Goal: Task Accomplishment & Management: Manage account settings

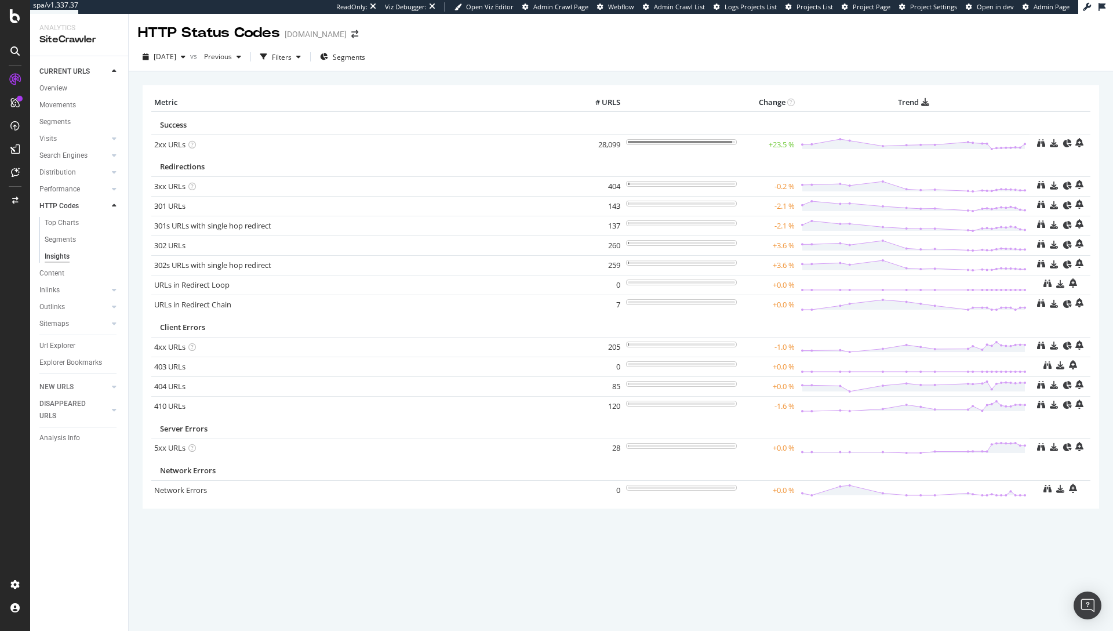
click at [930, 57] on div "2025 Sep. 21st vs Previous Filters Segments" at bounding box center [621, 59] width 984 height 23
click at [256, 75] on div "× Metric # URLS Change Trend Success 2xx URLs × Close Chart - API Requests List…" at bounding box center [621, 350] width 984 height 559
click at [53, 137] on div "Visits" at bounding box center [47, 139] width 17 height 12
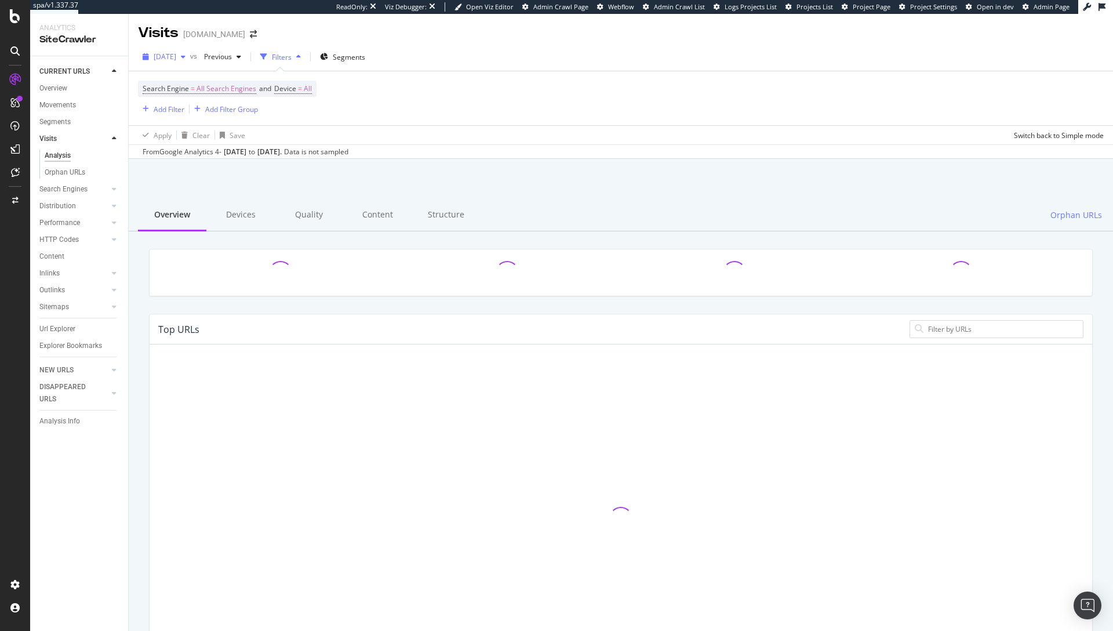
click at [176, 56] on span "2025 Sep. 21st" at bounding box center [165, 57] width 23 height 10
click at [504, 82] on div "Search Engine = All Search Engines and Device = All Add Filter Add Filter Group" at bounding box center [621, 98] width 966 height 54
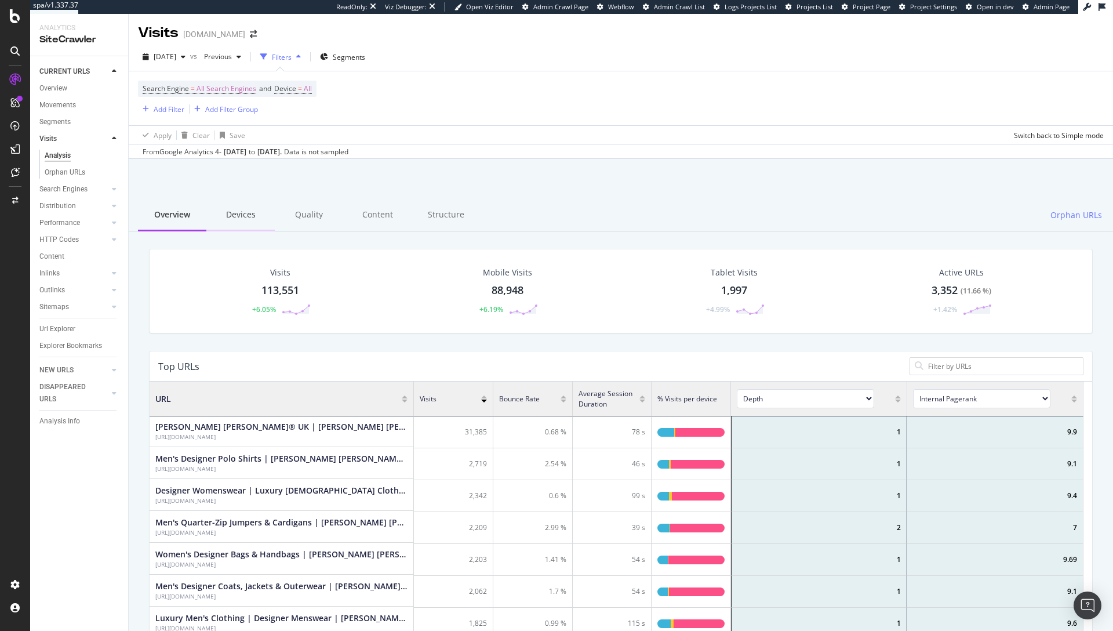
click at [239, 209] on div "Devices" at bounding box center [240, 215] width 68 height 32
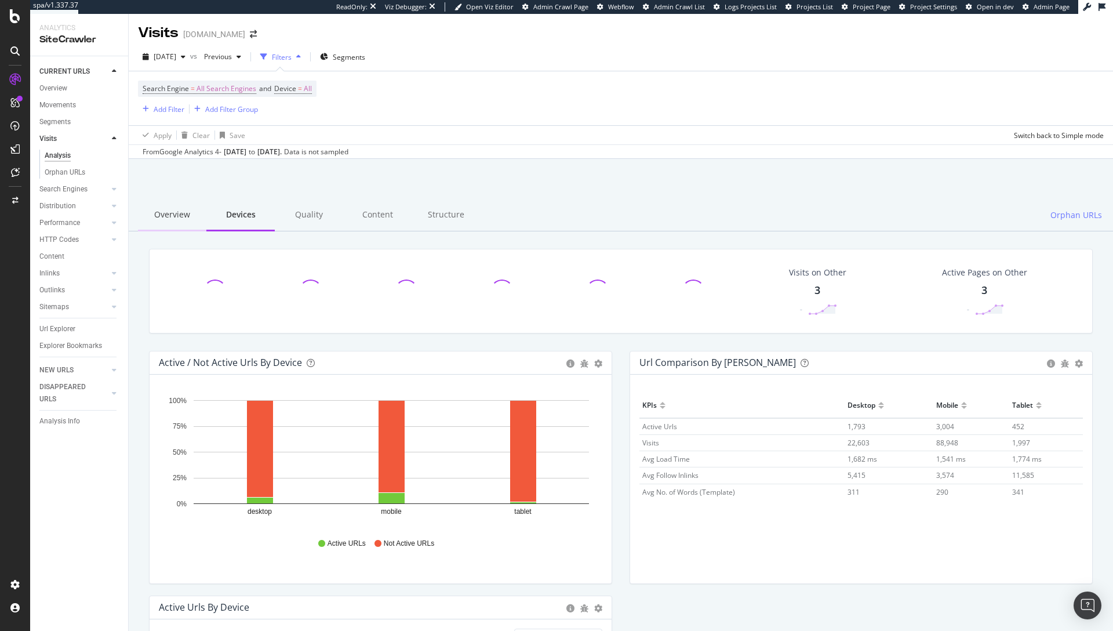
click at [171, 220] on div "Overview" at bounding box center [172, 215] width 68 height 32
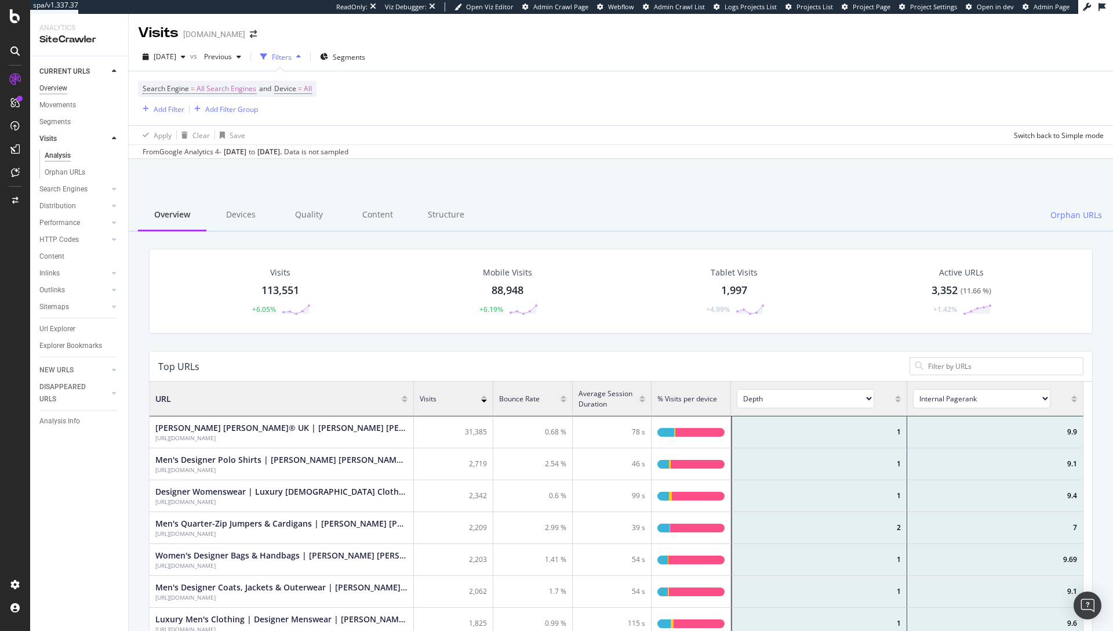
click at [62, 87] on div "Overview" at bounding box center [53, 88] width 28 height 12
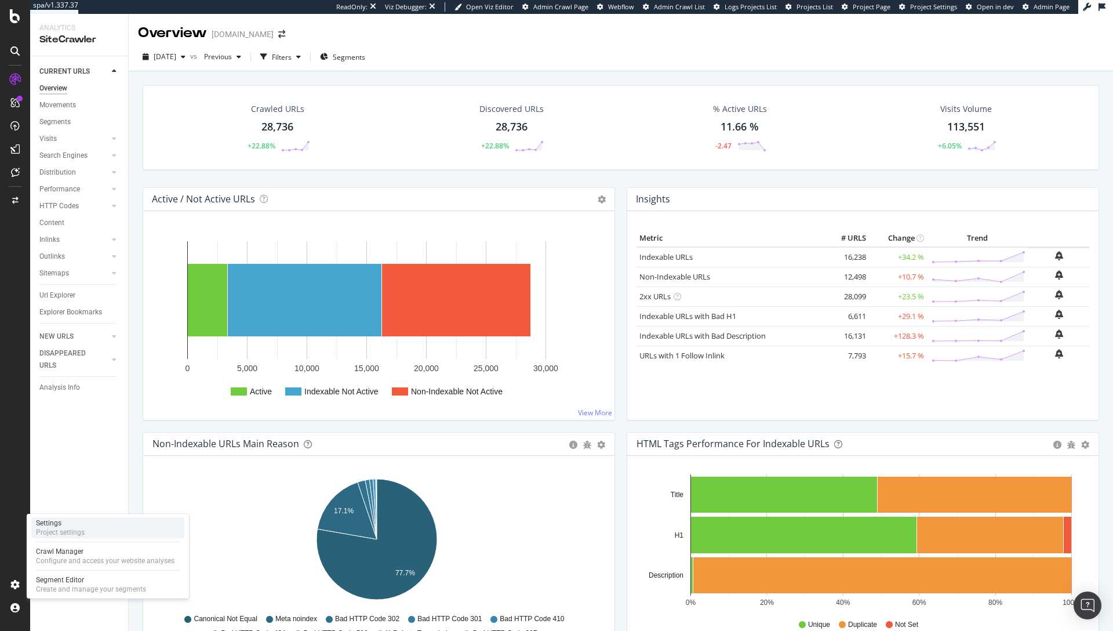
click at [65, 535] on div "Project settings" at bounding box center [60, 531] width 49 height 9
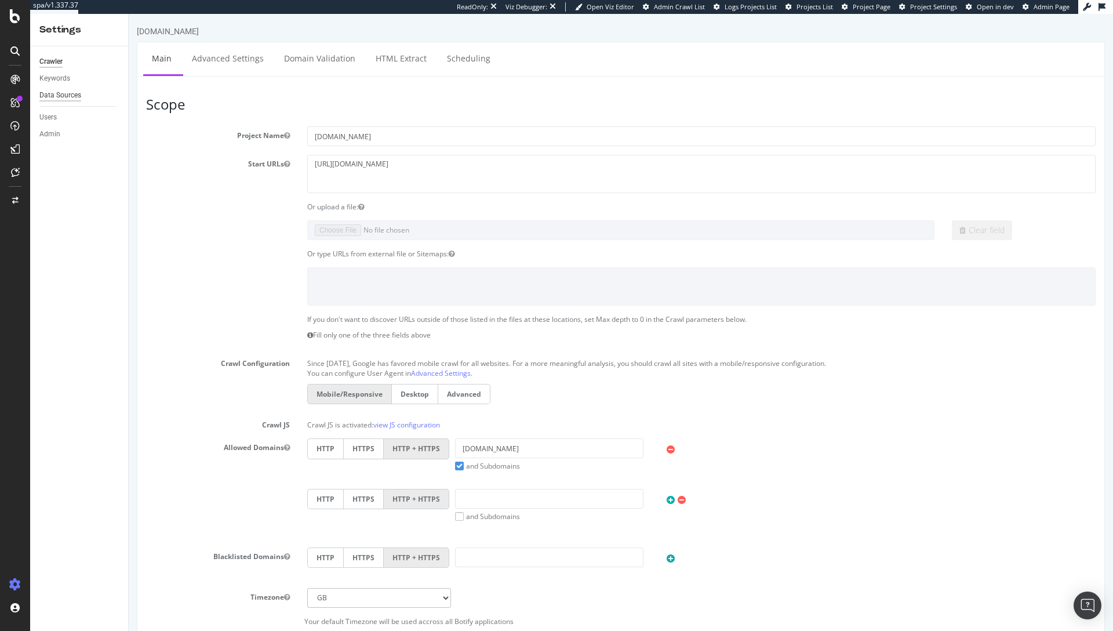
click at [77, 94] on div "Data Sources" at bounding box center [60, 95] width 42 height 12
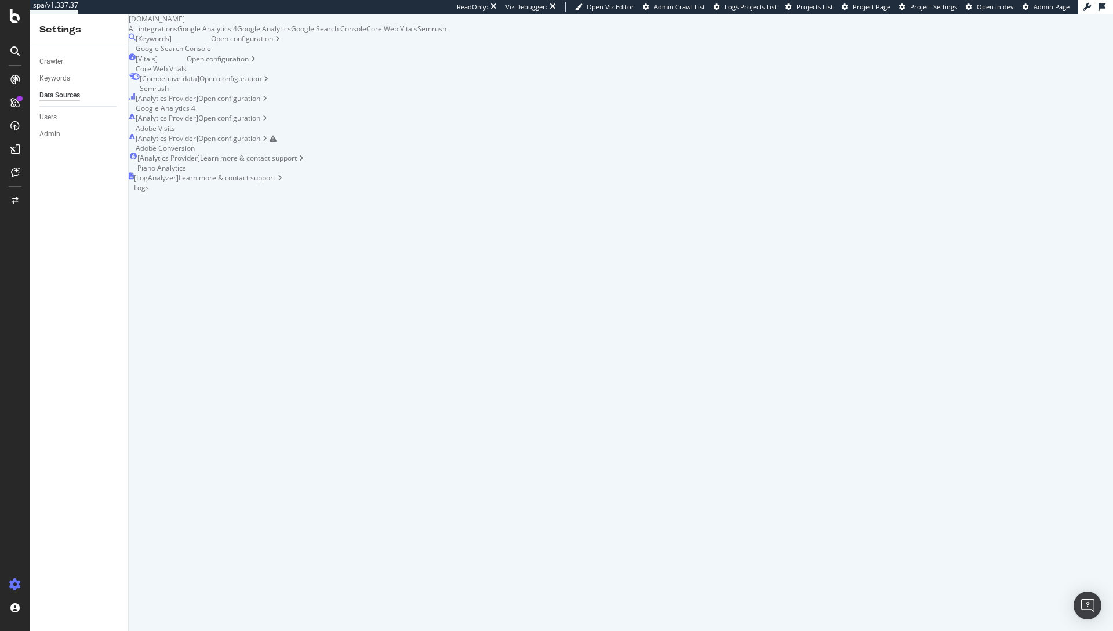
click at [276, 153] on div "Open configuration" at bounding box center [237, 143] width 78 height 20
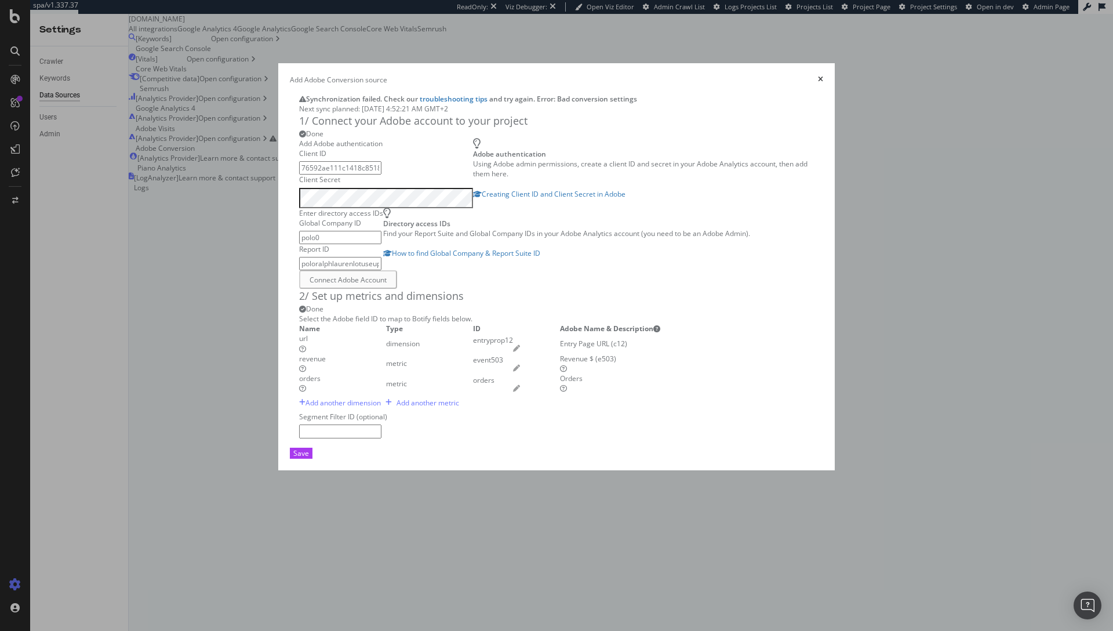
click at [407, 111] on div "Next sync planned: [DATE] 4:52:21 AM GMT+2" at bounding box center [556, 109] width 515 height 10
click at [823, 76] on icon "times" at bounding box center [820, 79] width 5 height 7
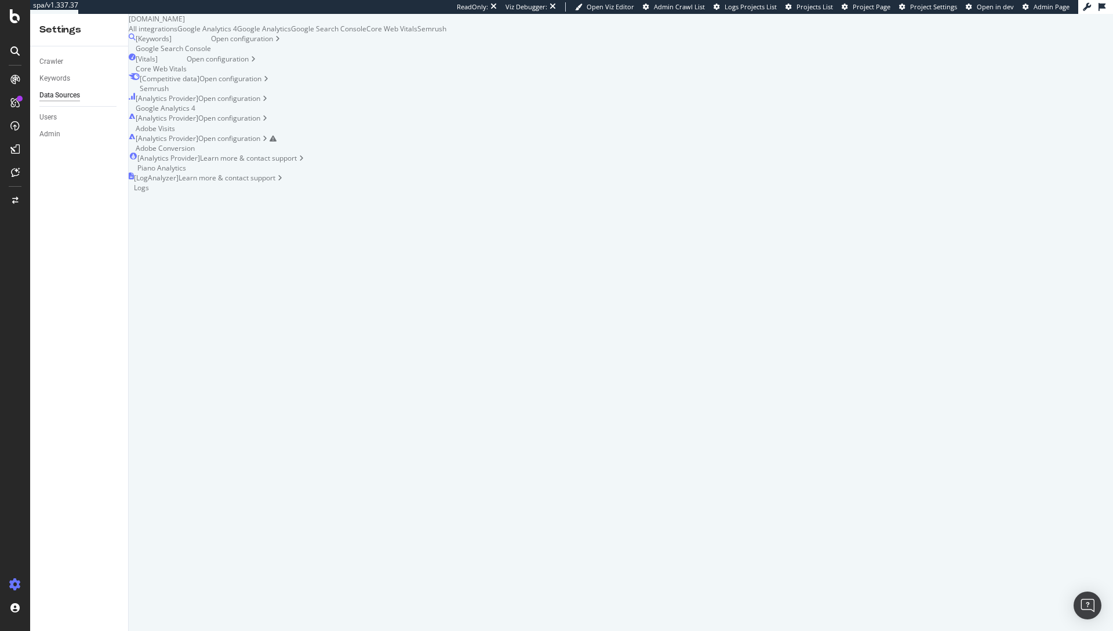
click at [269, 133] on div "Open configuration" at bounding box center [233, 123] width 71 height 20
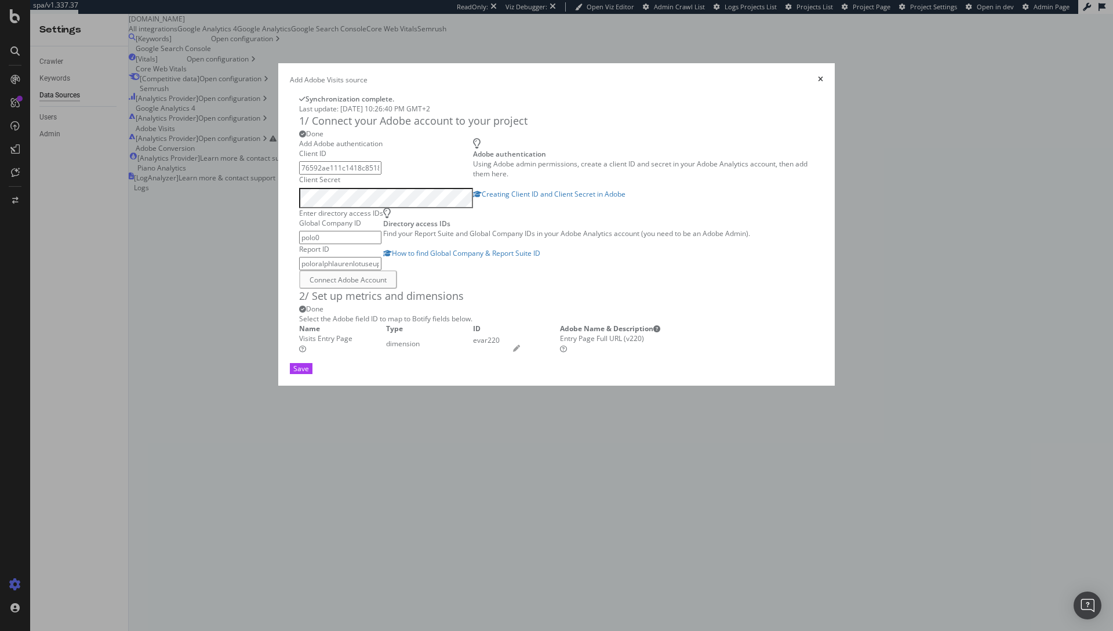
click at [823, 76] on icon "times" at bounding box center [820, 79] width 5 height 7
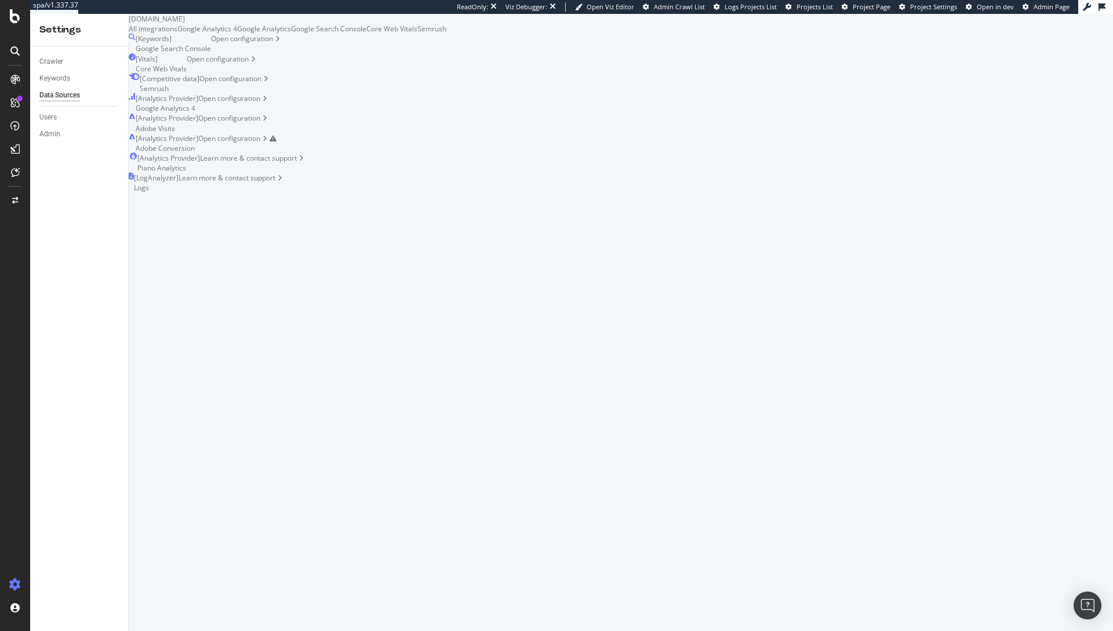
click at [198, 148] on div "[ Analytics Provider ] Adobe Conversion" at bounding box center [167, 143] width 63 height 20
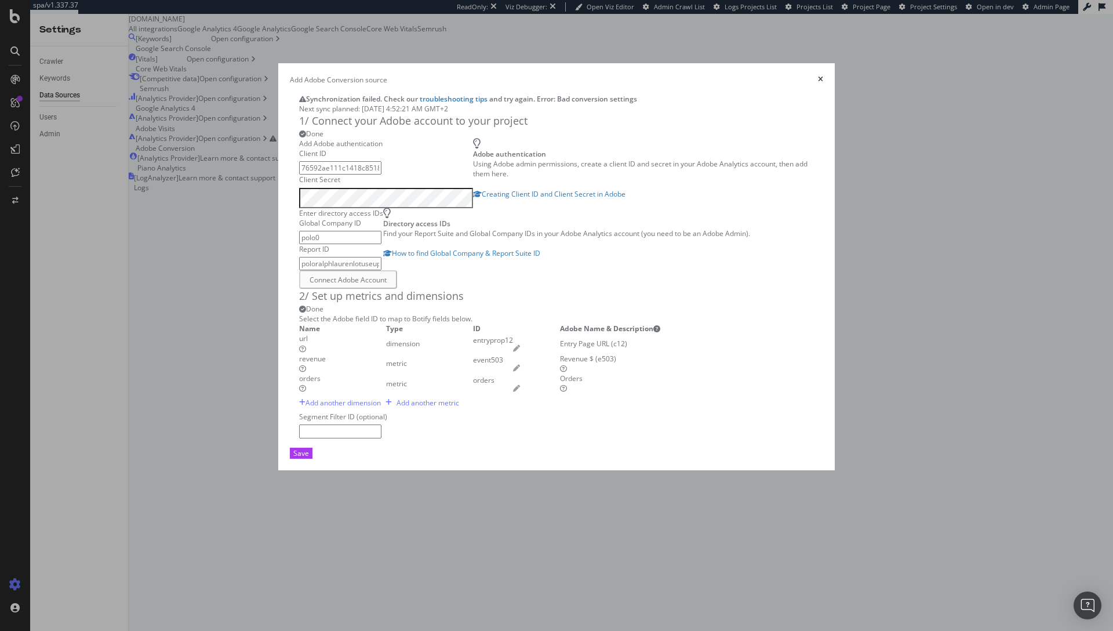
click at [823, 76] on icon "times" at bounding box center [820, 79] width 5 height 7
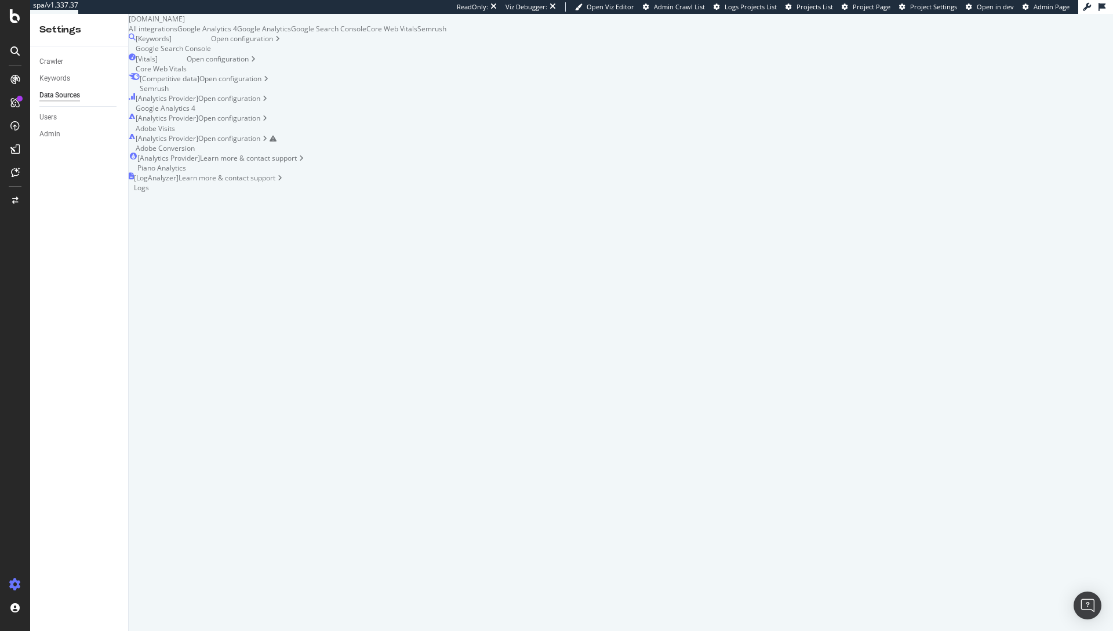
click at [446, 133] on div "[ Analytics Provider ] Adobe Visits Open configuration" at bounding box center [288, 123] width 318 height 20
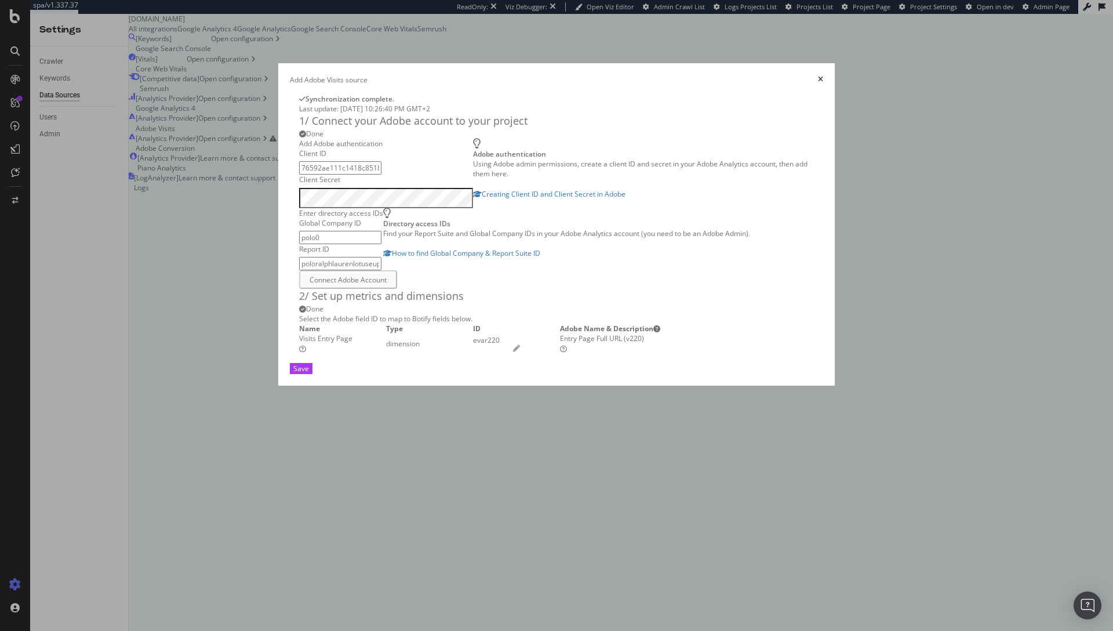
click at [349, 174] on input "76592ae111c1418c85182daf7c9f10d7" at bounding box center [340, 167] width 82 height 13
click at [823, 76] on icon "times" at bounding box center [820, 79] width 5 height 7
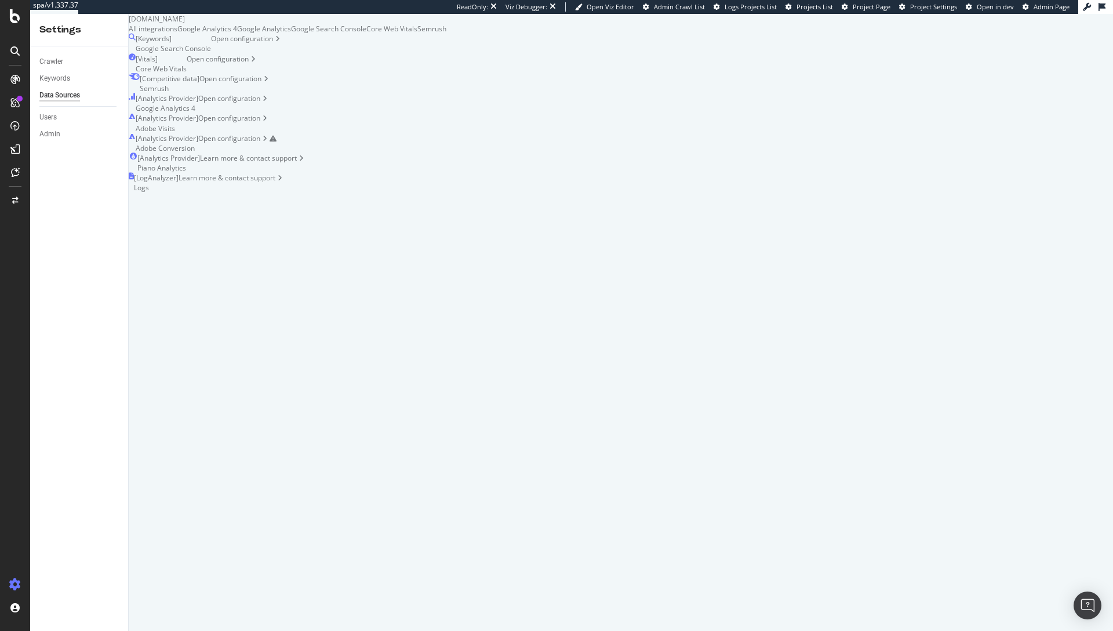
click at [198, 136] on div "[ Analytics Provider ] Adobe Conversion" at bounding box center [167, 143] width 63 height 20
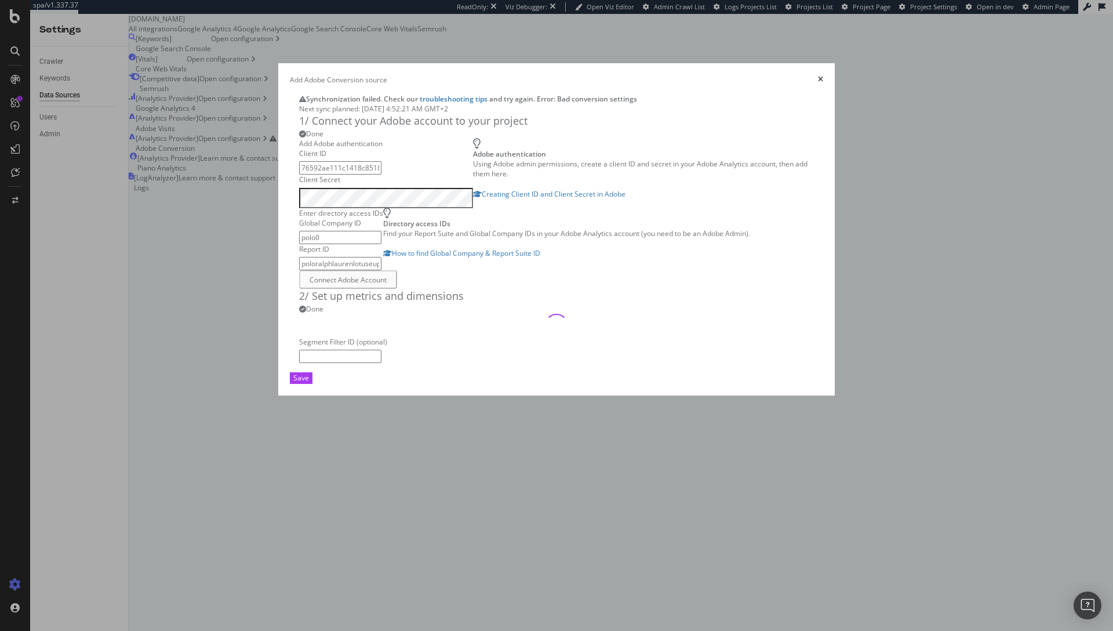
click at [329, 174] on input "76592ae111c1418c85182daf7c9f10d7" at bounding box center [340, 167] width 82 height 13
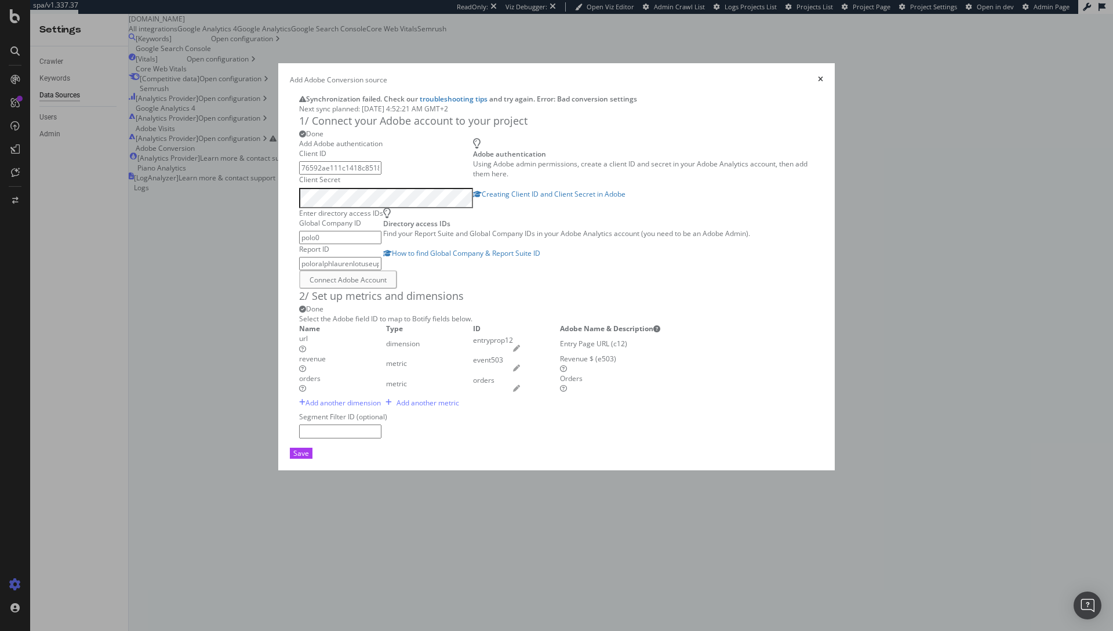
click at [329, 174] on input "76592ae111c1418c85182daf7c9f10d7" at bounding box center [340, 167] width 82 height 13
click at [823, 76] on icon "times" at bounding box center [820, 79] width 5 height 7
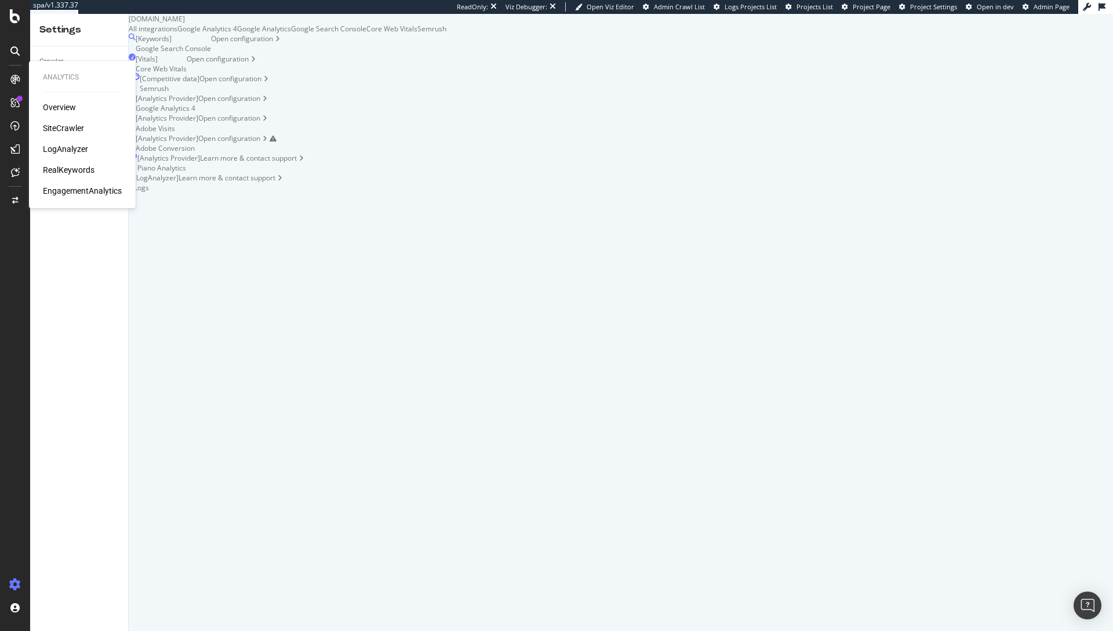
click at [68, 187] on div "EngagementAnalytics" at bounding box center [82, 191] width 79 height 12
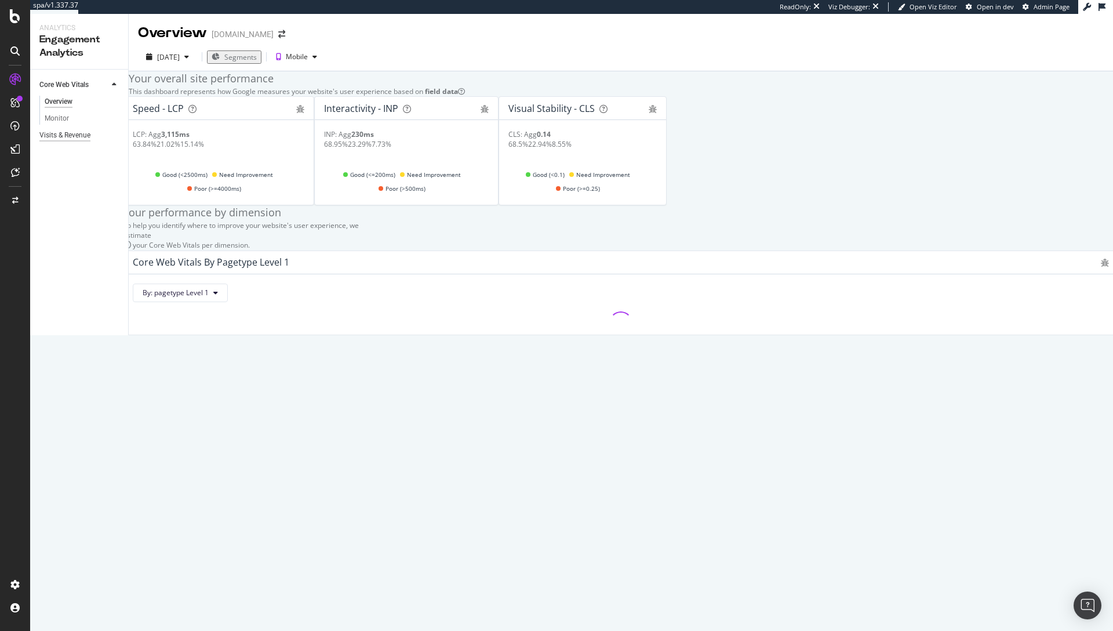
click at [68, 139] on div "Visits & Revenue" at bounding box center [64, 135] width 51 height 12
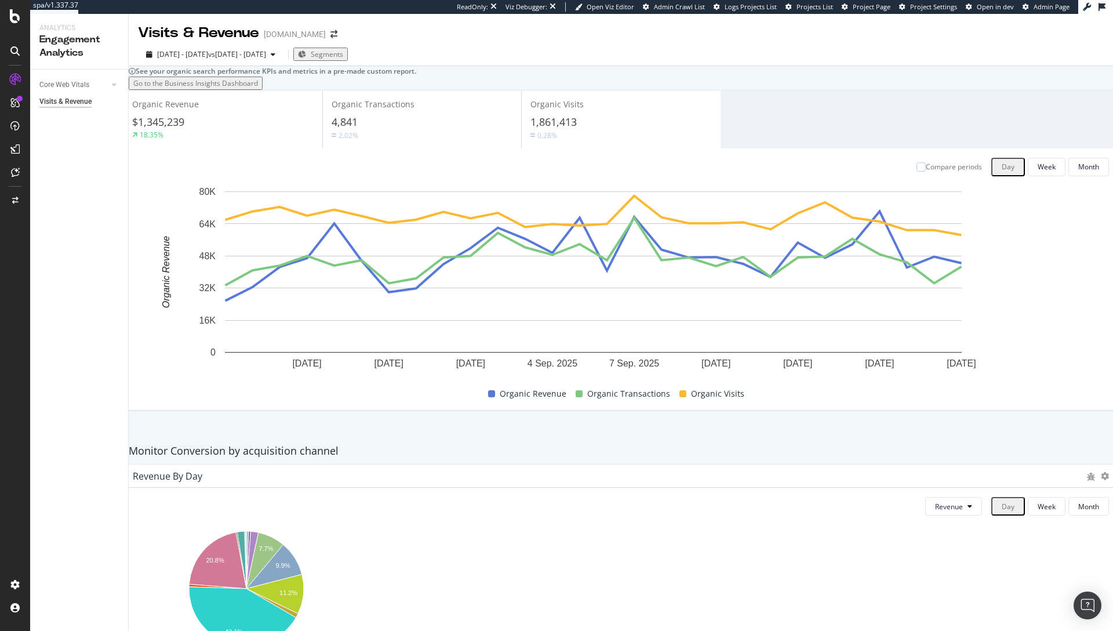
click at [230, 79] on div "See your organic search performance KPIs and metrics in a pre-made custom repor…" at bounding box center [621, 77] width 984 height 23
click at [15, 199] on icon at bounding box center [15, 200] width 6 height 7
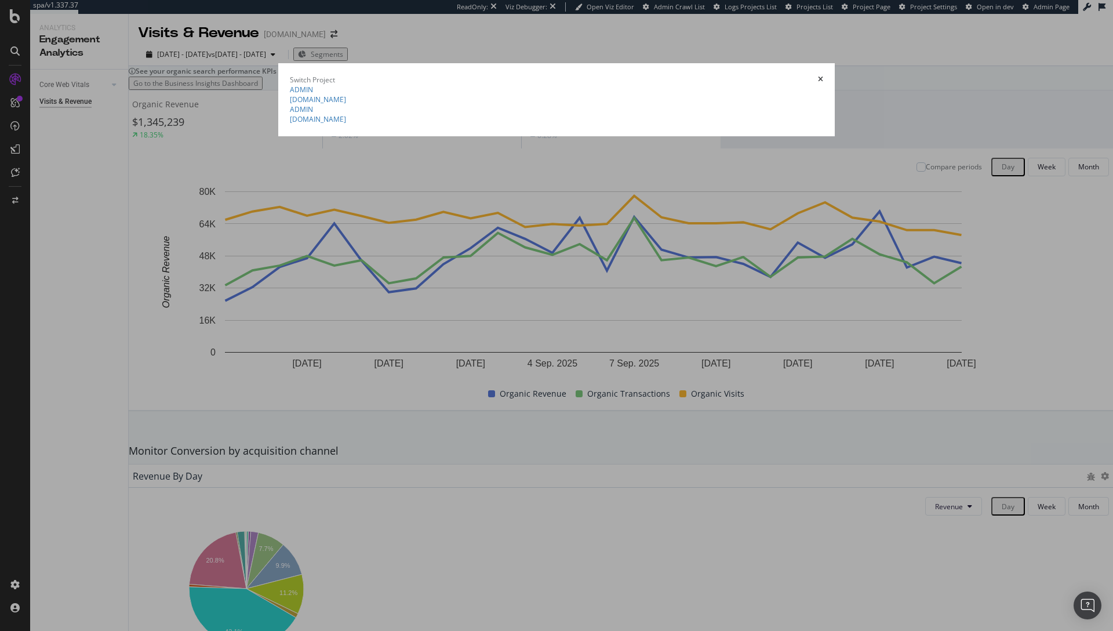
click at [823, 75] on div "Switch Project" at bounding box center [556, 80] width 533 height 10
click at [823, 76] on icon "times" at bounding box center [820, 79] width 5 height 7
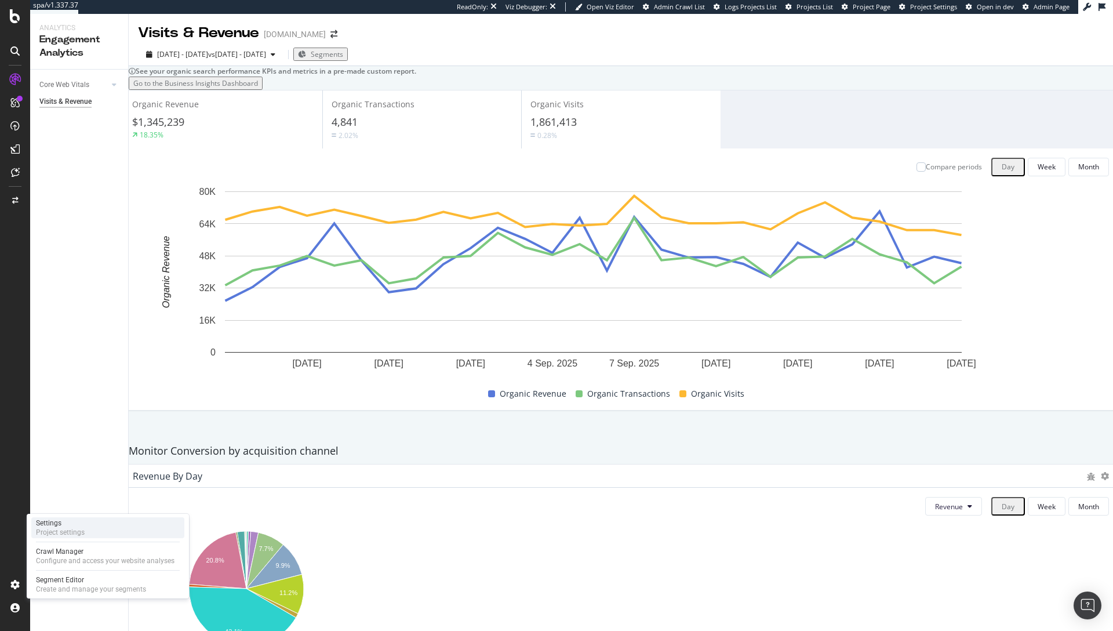
click at [76, 524] on div "Settings" at bounding box center [60, 522] width 49 height 9
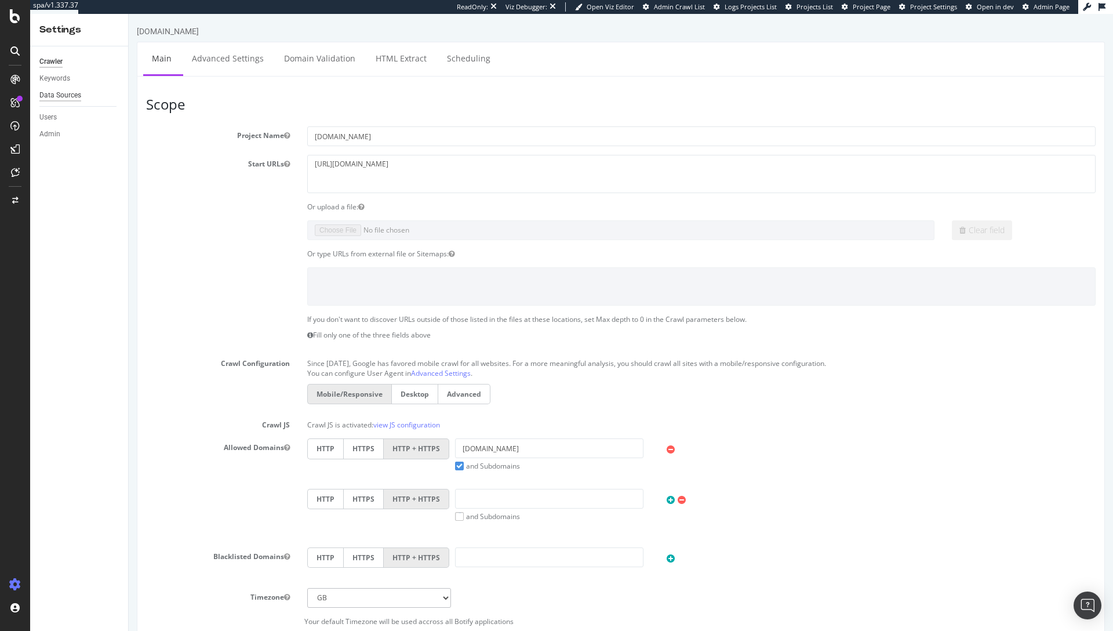
click at [72, 94] on div "Data Sources" at bounding box center [60, 95] width 42 height 12
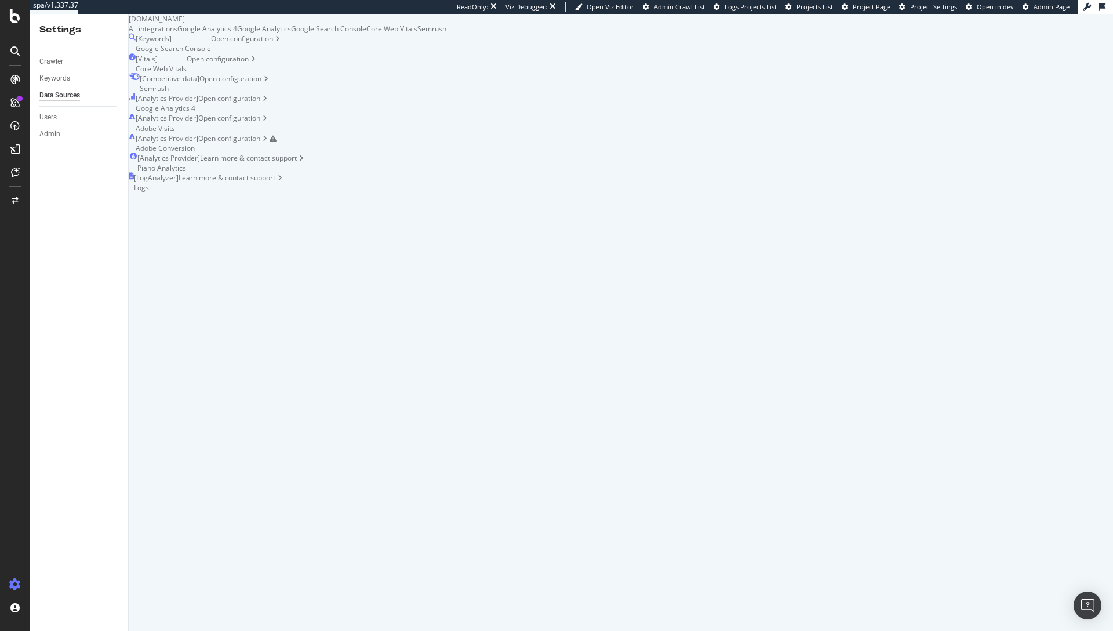
click at [276, 153] on div "Open configuration" at bounding box center [237, 143] width 78 height 20
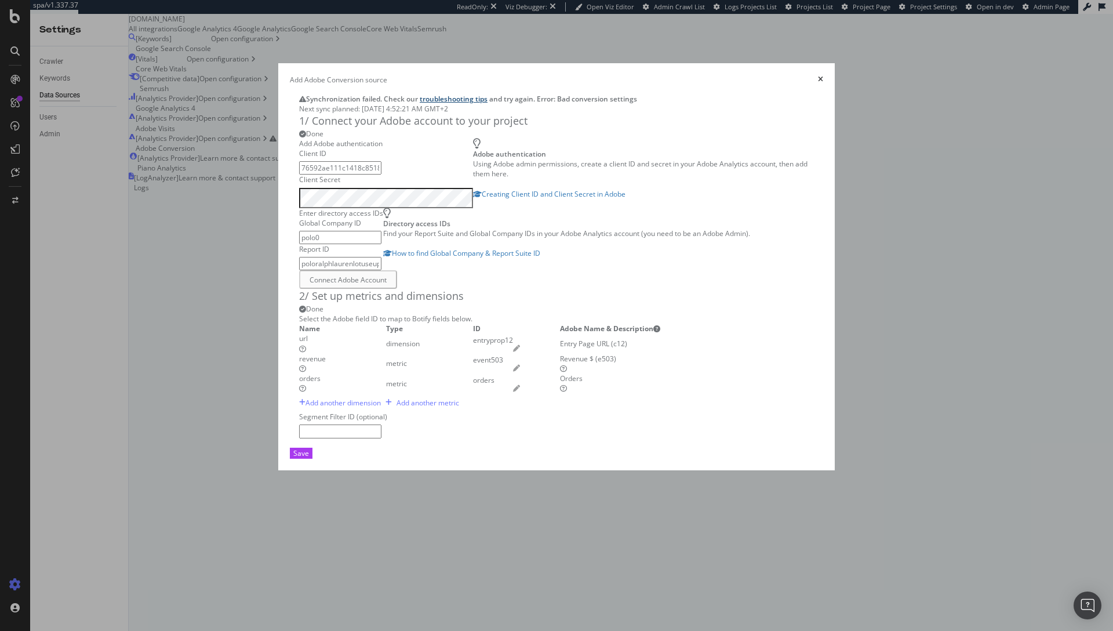
click at [420, 97] on link "troubleshooting tips" at bounding box center [454, 99] width 68 height 10
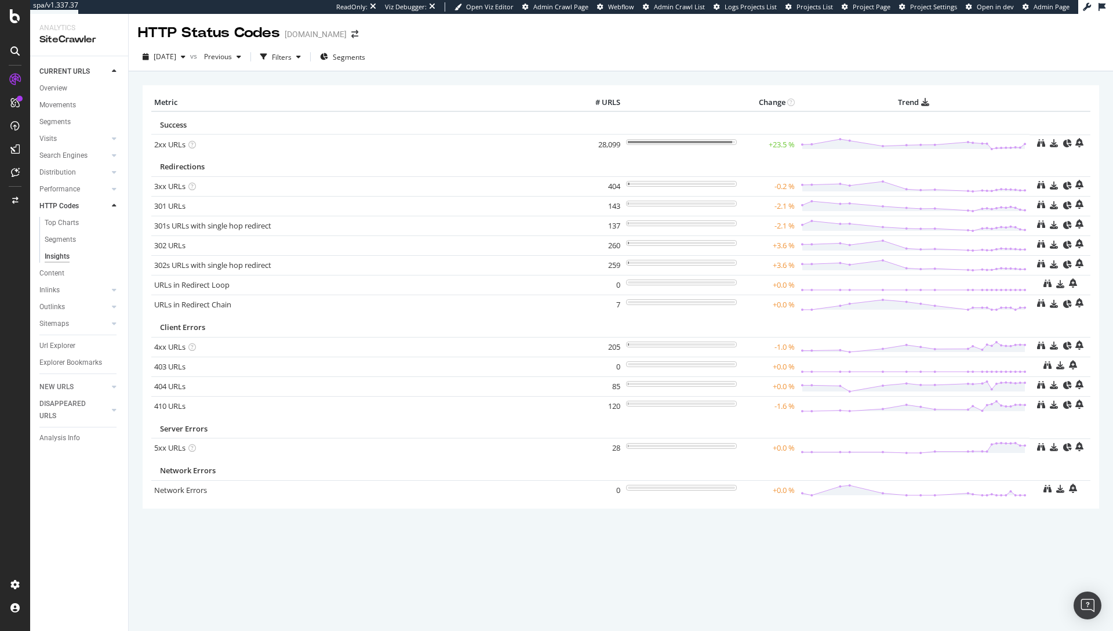
scroll to position [42, 0]
click at [17, 199] on icon at bounding box center [15, 200] width 6 height 7
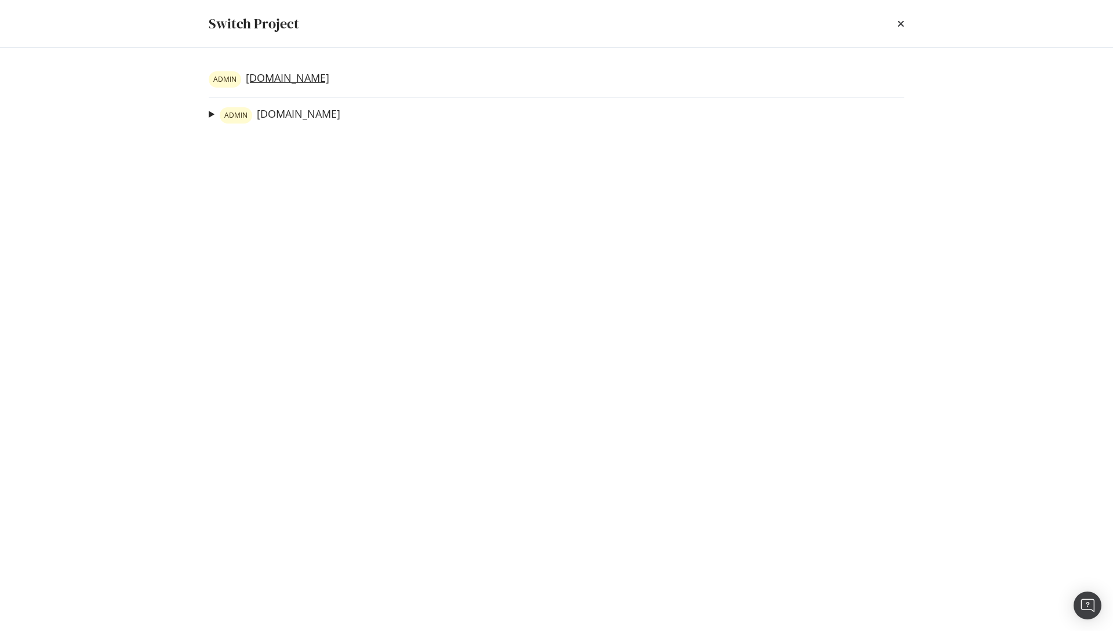
click at [319, 81] on link "ADMIN [DOMAIN_NAME]" at bounding box center [269, 79] width 121 height 16
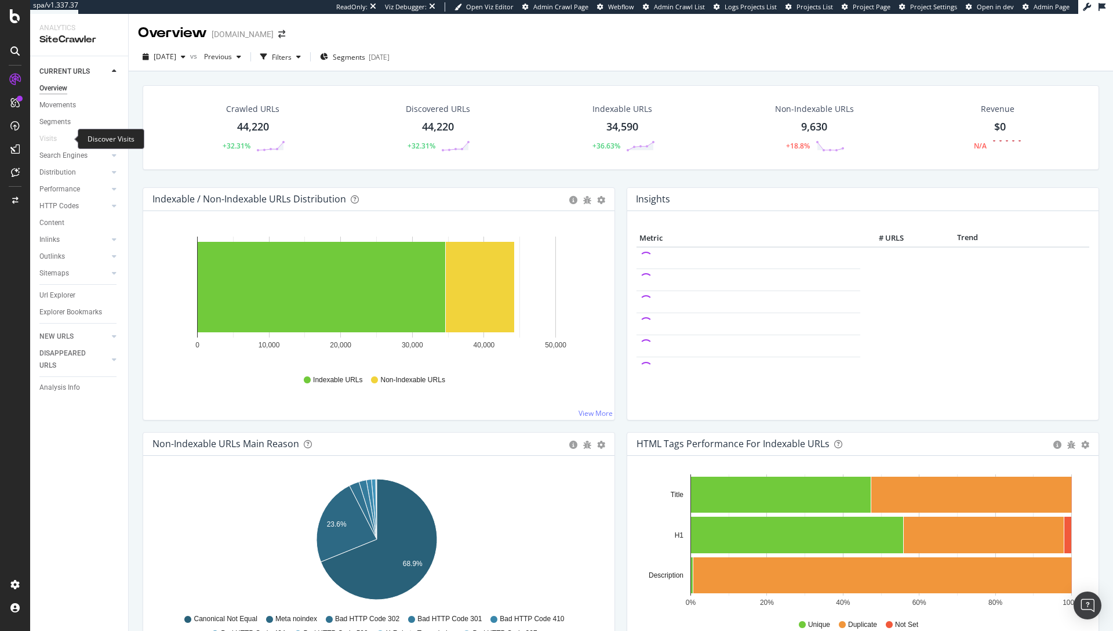
click at [61, 139] on div at bounding box center [63, 139] width 12 height 12
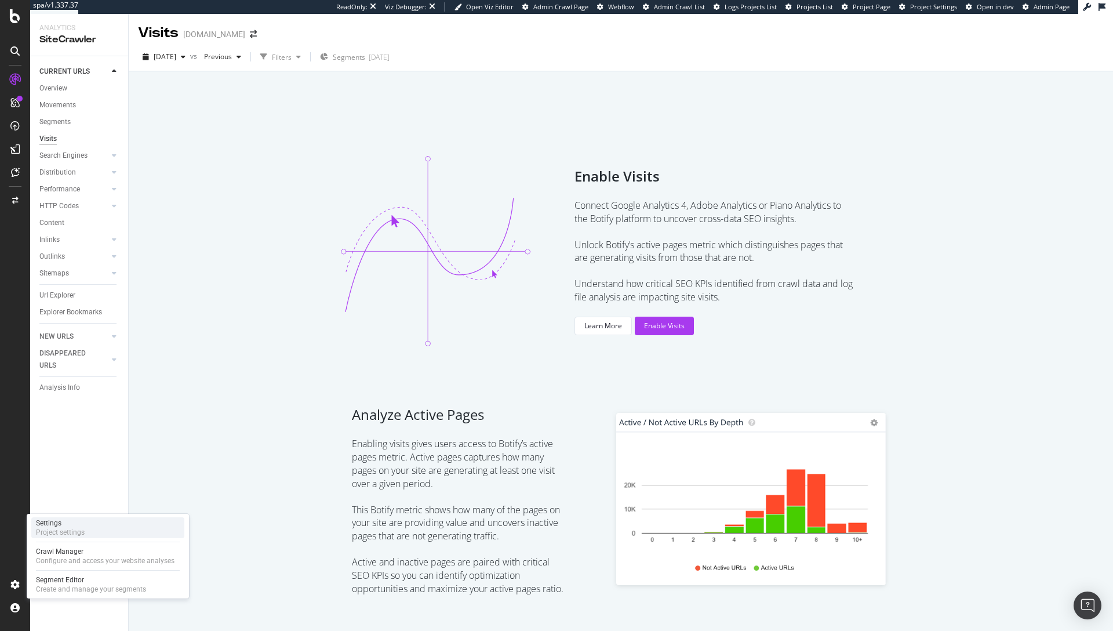
click at [77, 529] on div "Project settings" at bounding box center [60, 531] width 49 height 9
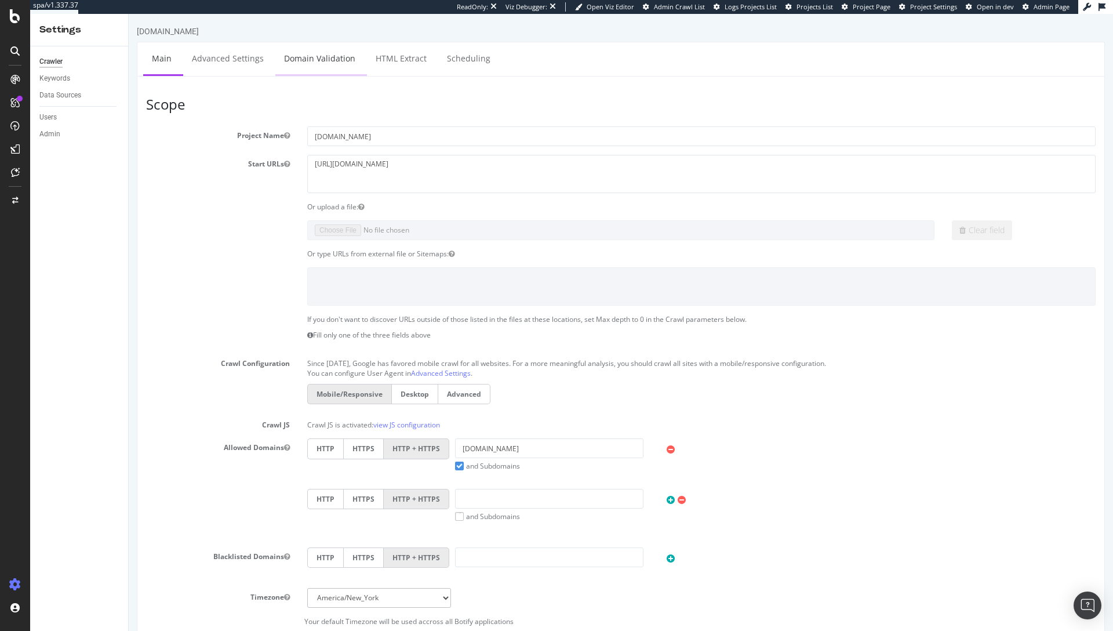
click at [320, 63] on link "Domain Validation" at bounding box center [319, 58] width 89 height 32
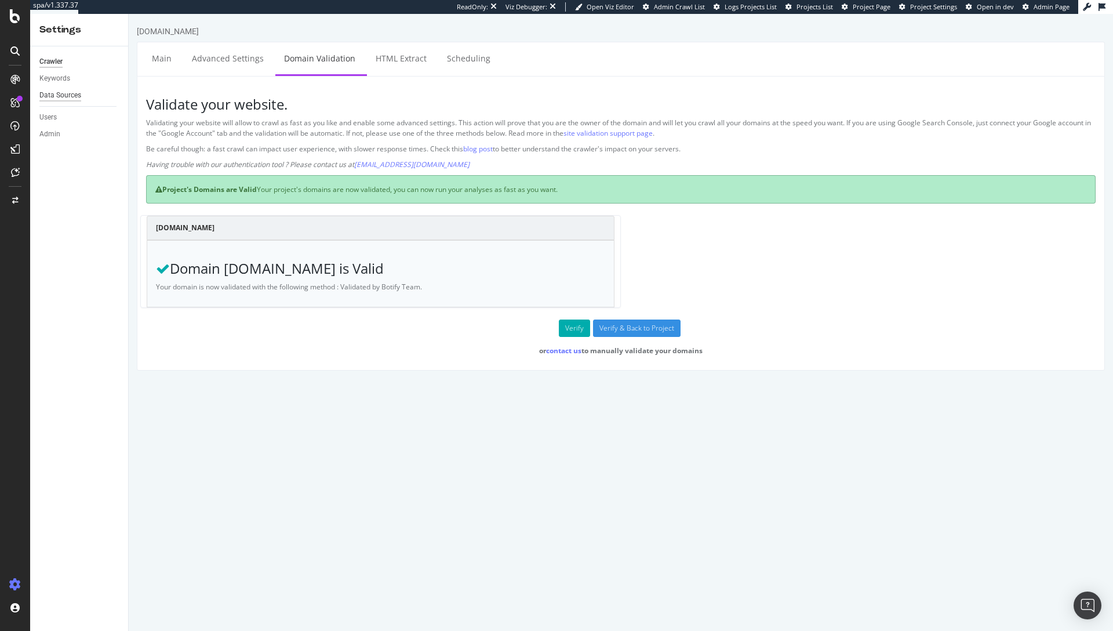
click at [66, 93] on div "Data Sources" at bounding box center [60, 95] width 42 height 12
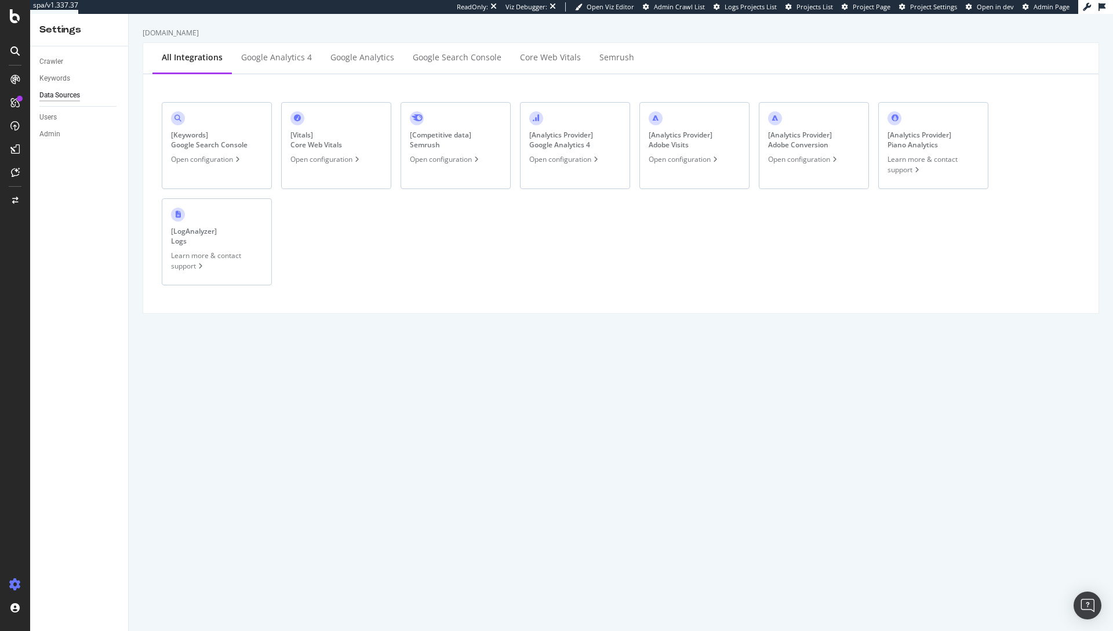
click at [675, 163] on div "Open configuration" at bounding box center [684, 159] width 71 height 10
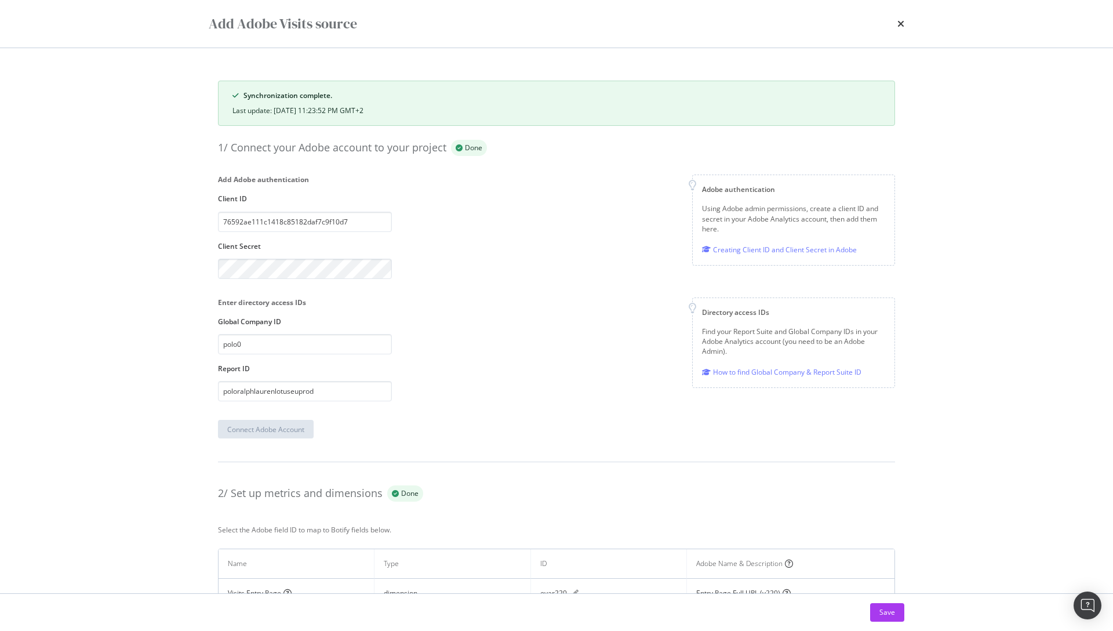
click at [898, 29] on div "times" at bounding box center [900, 24] width 7 height 20
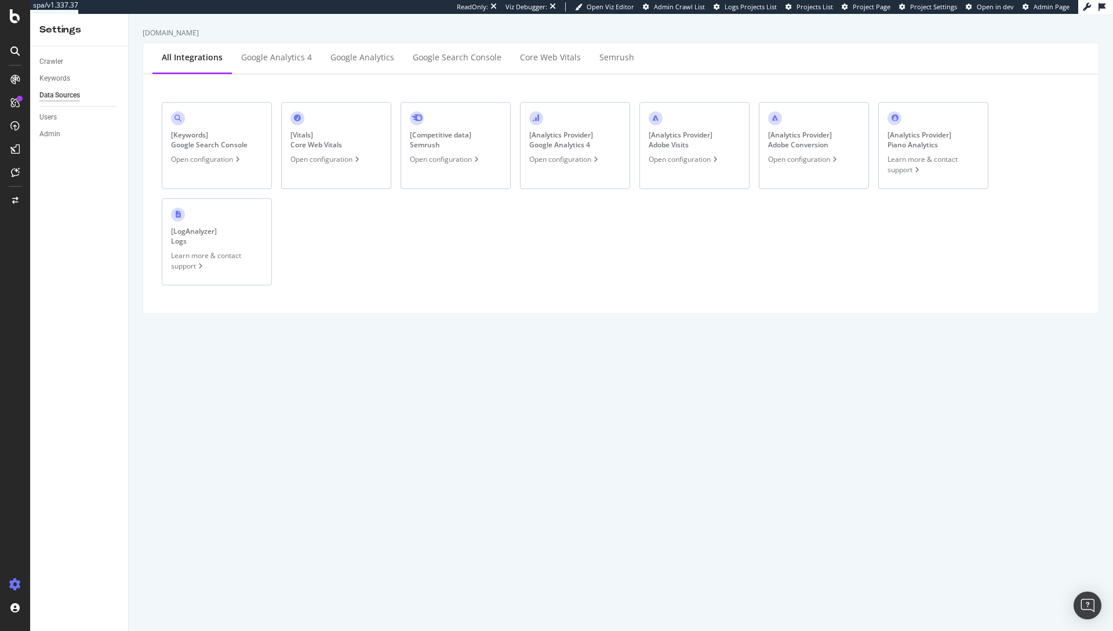
click at [799, 161] on div "Open configuration" at bounding box center [803, 159] width 71 height 10
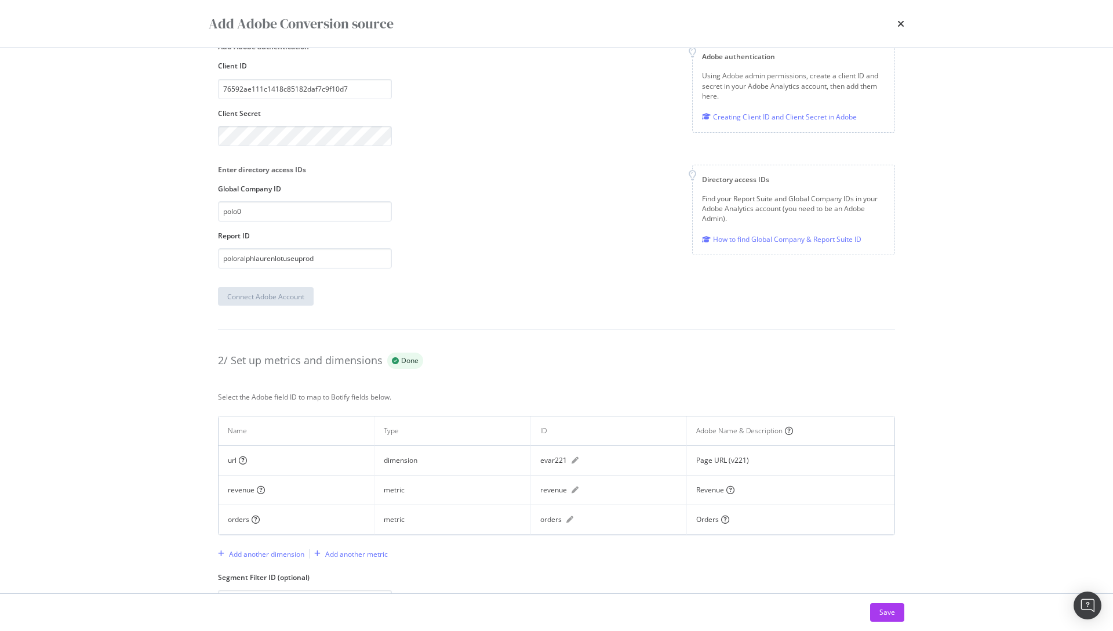
scroll to position [182, 0]
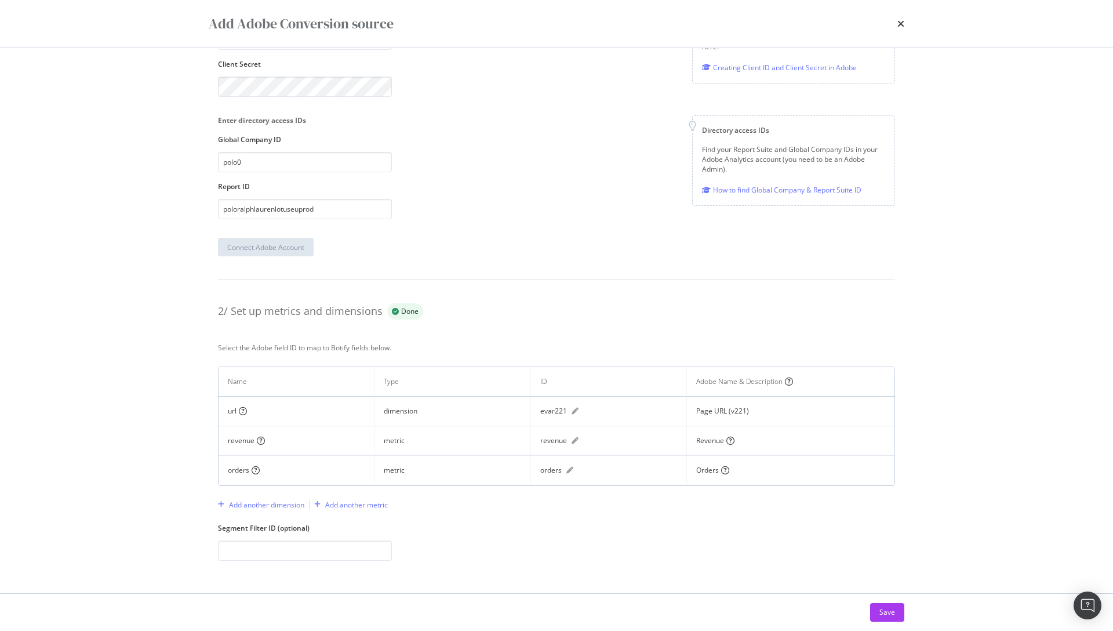
click at [905, 24] on div "Add Adobe Conversion source" at bounding box center [556, 24] width 742 height 48
click at [902, 24] on icon "times" at bounding box center [900, 23] width 7 height 9
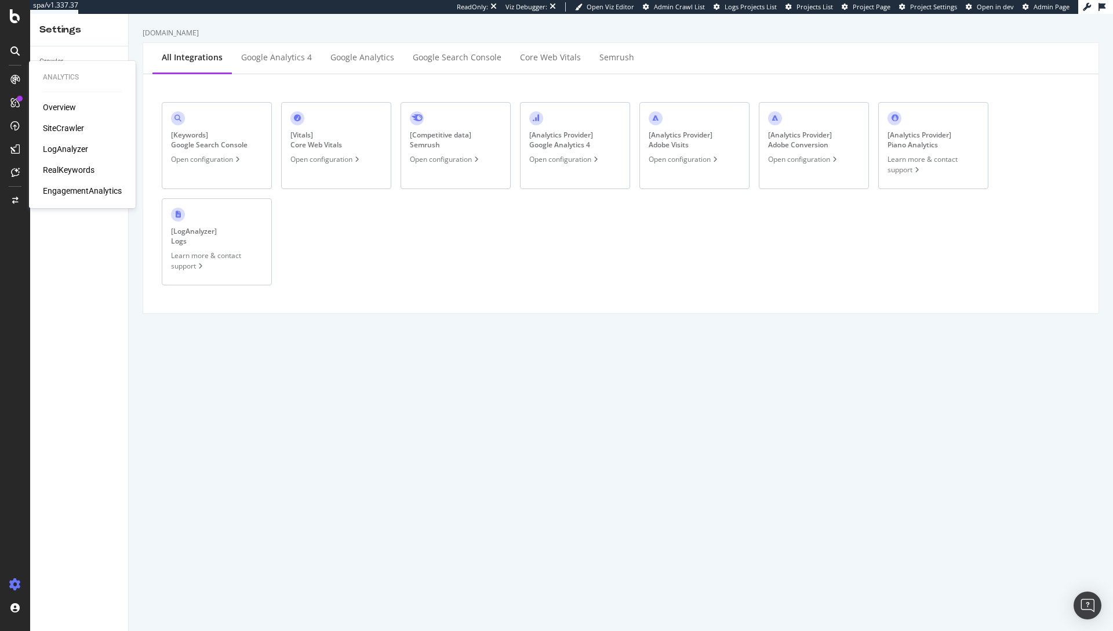
click at [61, 171] on div "RealKeywords" at bounding box center [69, 170] width 52 height 12
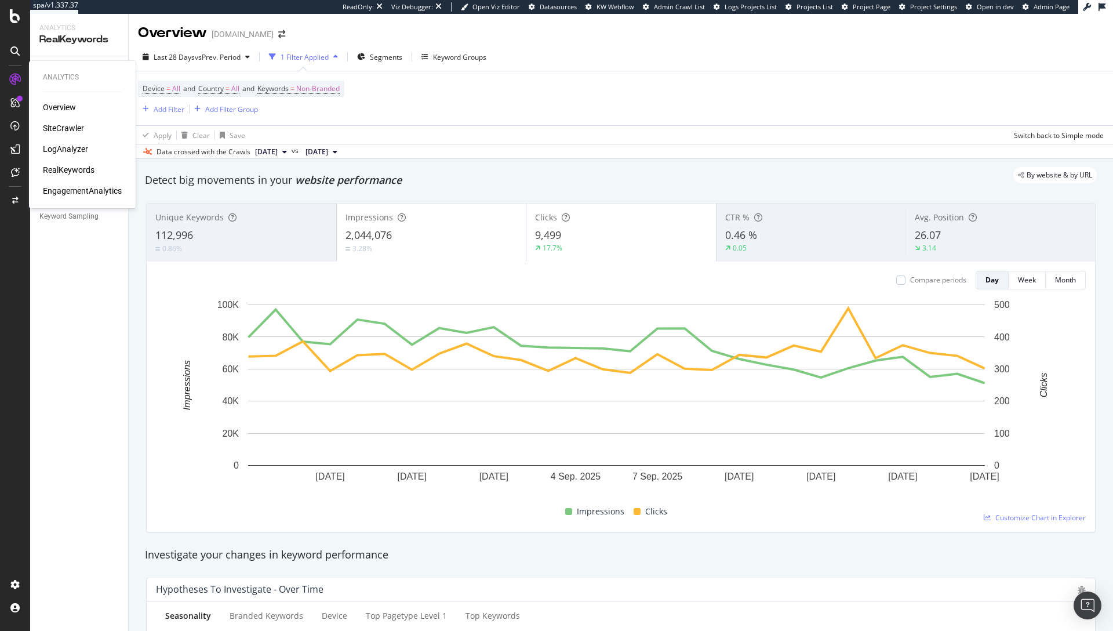
click at [65, 189] on div "EngagementAnalytics" at bounding box center [82, 191] width 79 height 12
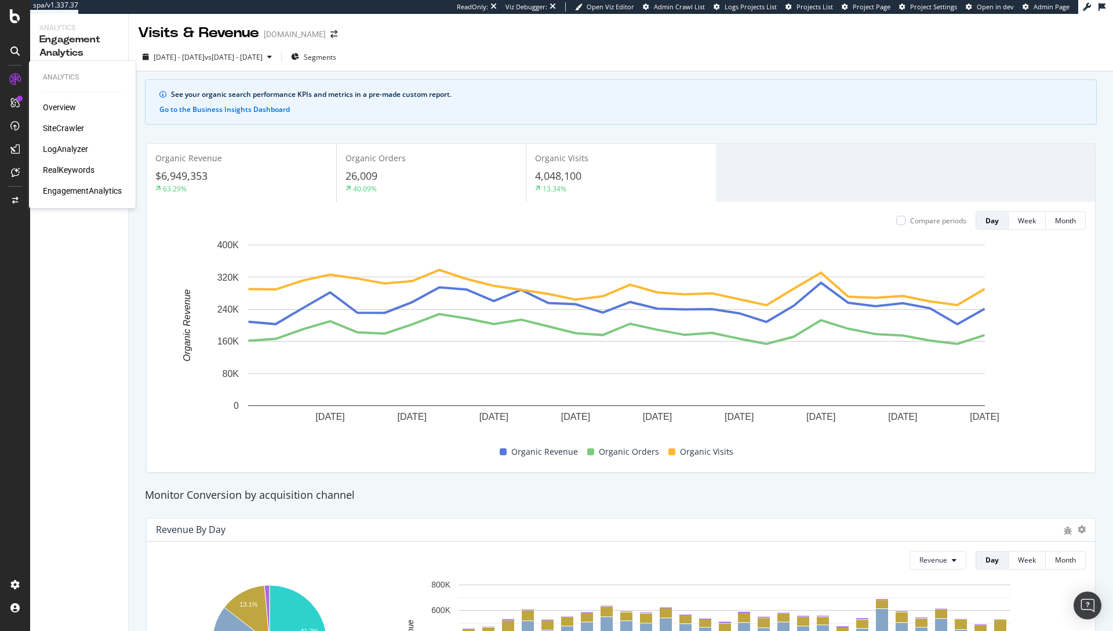
click at [71, 126] on div "SiteCrawler" at bounding box center [63, 128] width 41 height 12
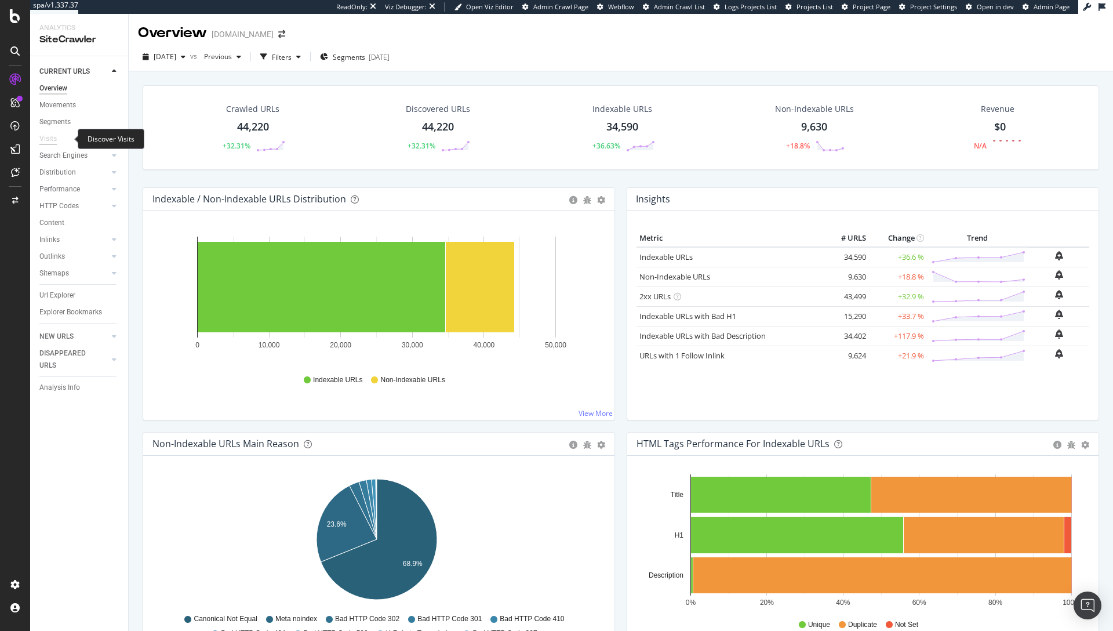
click at [51, 140] on div "Visits" at bounding box center [47, 139] width 17 height 12
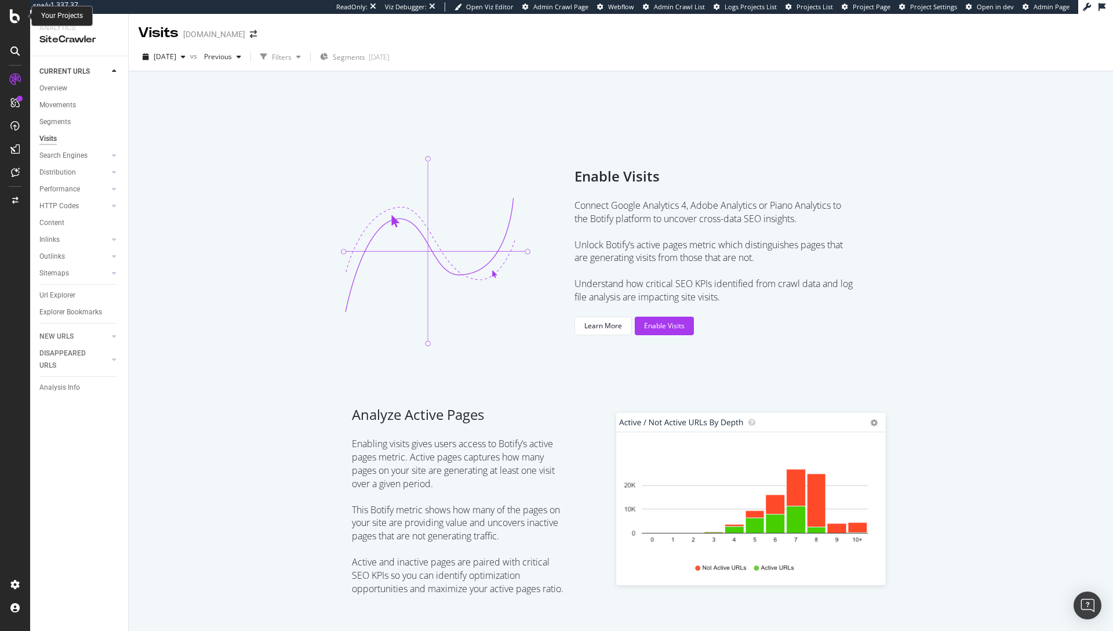
click at [16, 19] on icon at bounding box center [15, 16] width 10 height 14
click at [500, 166] on img at bounding box center [435, 250] width 210 height 210
click at [63, 188] on div "EngagementAnalytics" at bounding box center [82, 191] width 79 height 12
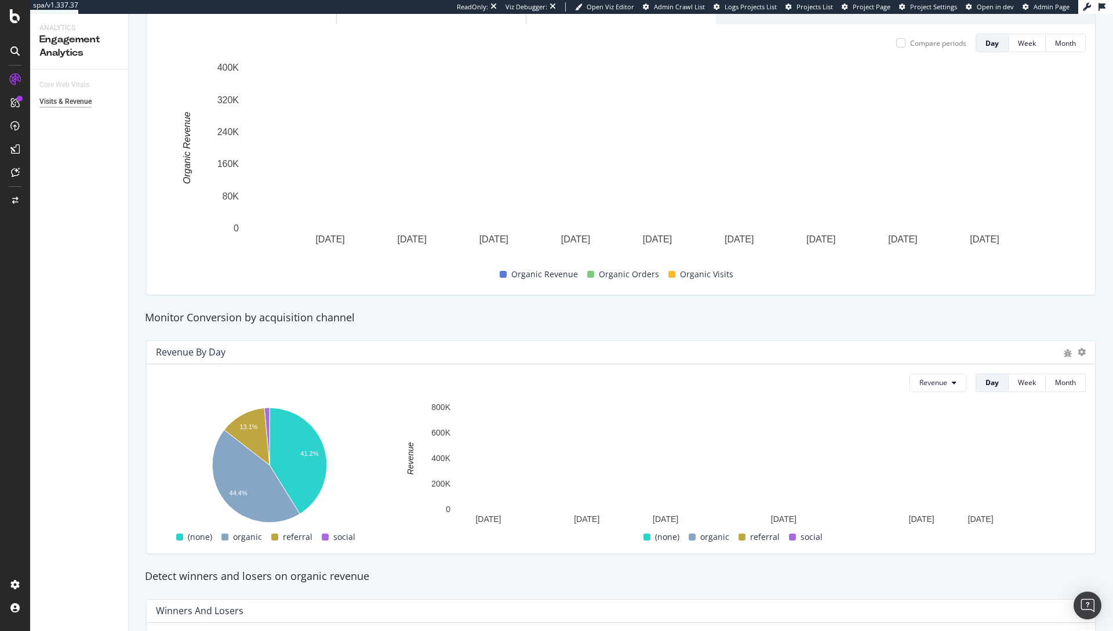
scroll to position [28, 0]
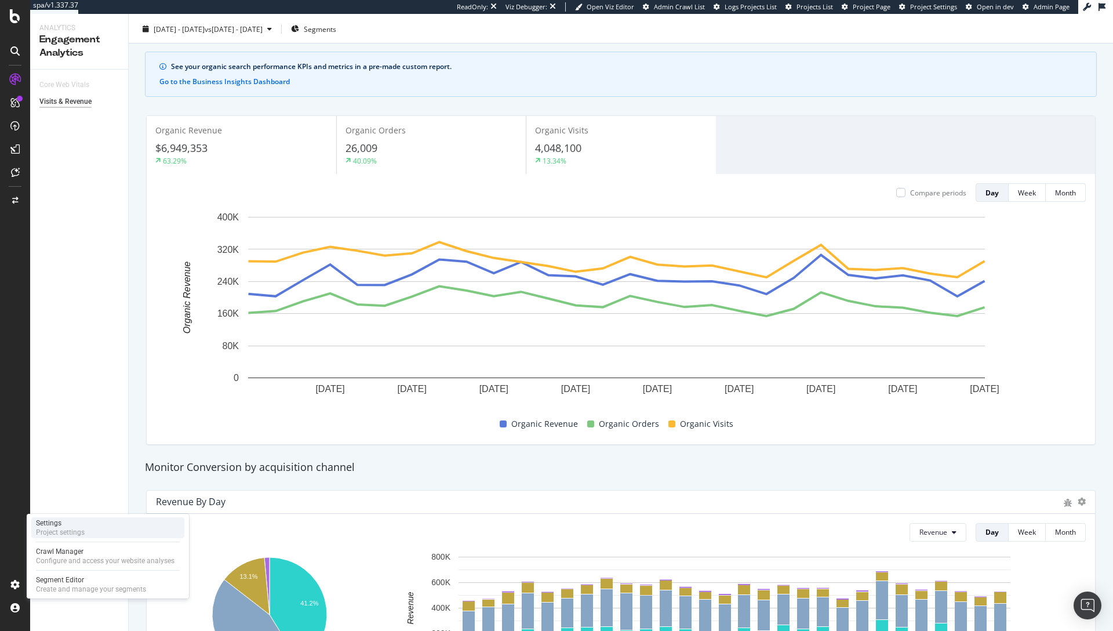
click at [81, 527] on div "Project settings" at bounding box center [60, 531] width 49 height 9
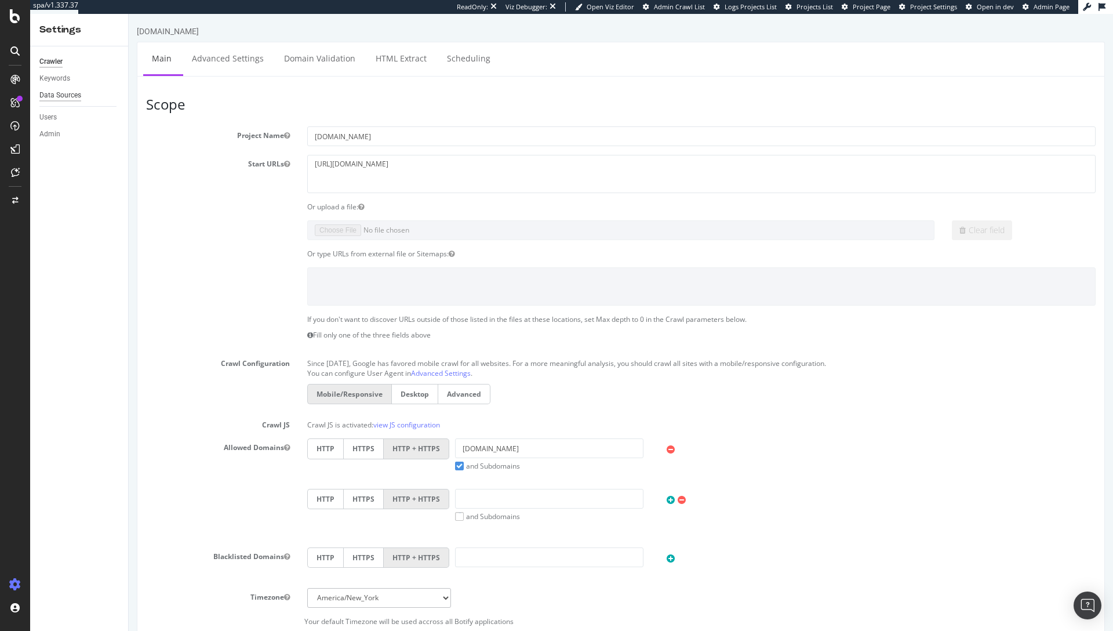
click at [57, 93] on div "Data Sources" at bounding box center [60, 95] width 42 height 12
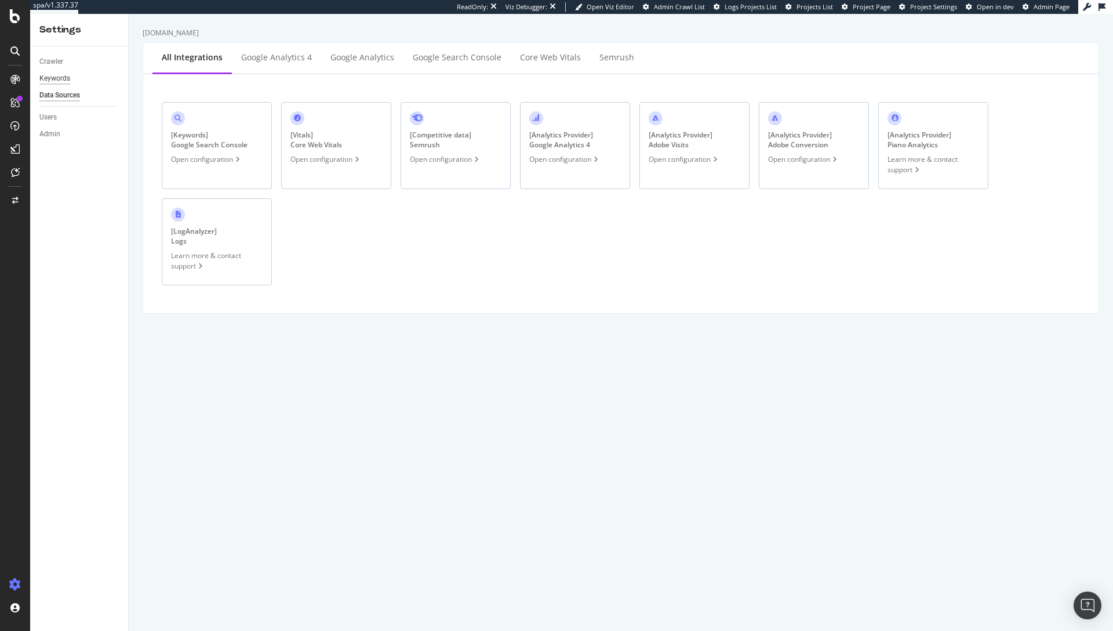
click at [63, 75] on div "Keywords" at bounding box center [54, 78] width 31 height 12
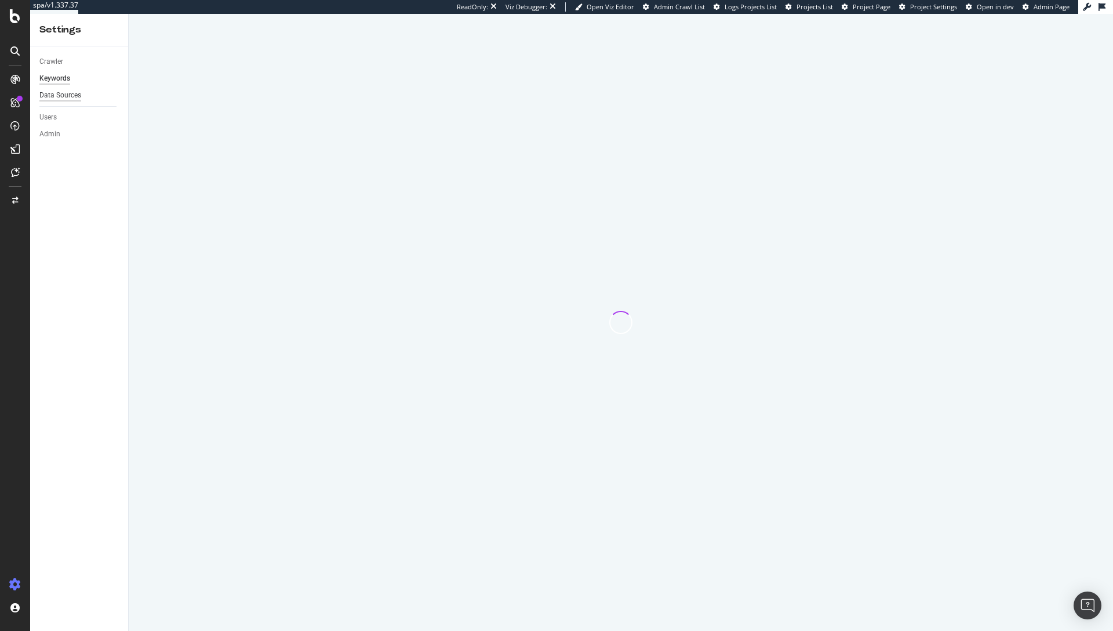
click at [67, 97] on div "Data Sources" at bounding box center [60, 95] width 42 height 12
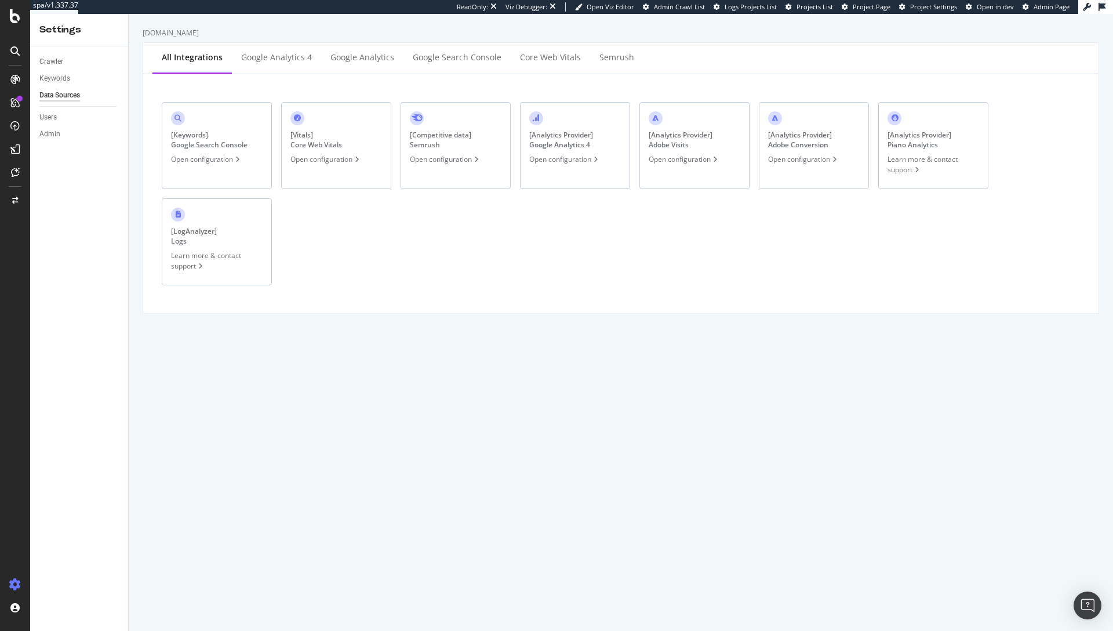
click at [704, 158] on div "Open configuration" at bounding box center [684, 159] width 71 height 10
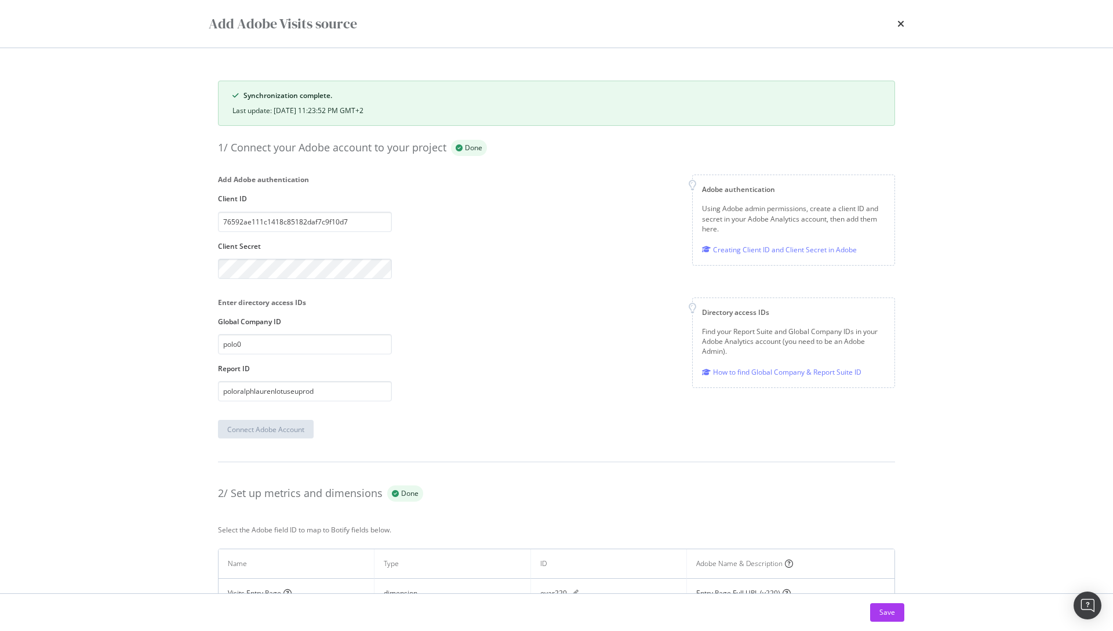
click at [906, 27] on div "Add Adobe Visits source" at bounding box center [556, 24] width 742 height 48
click at [903, 27] on icon "times" at bounding box center [900, 23] width 7 height 9
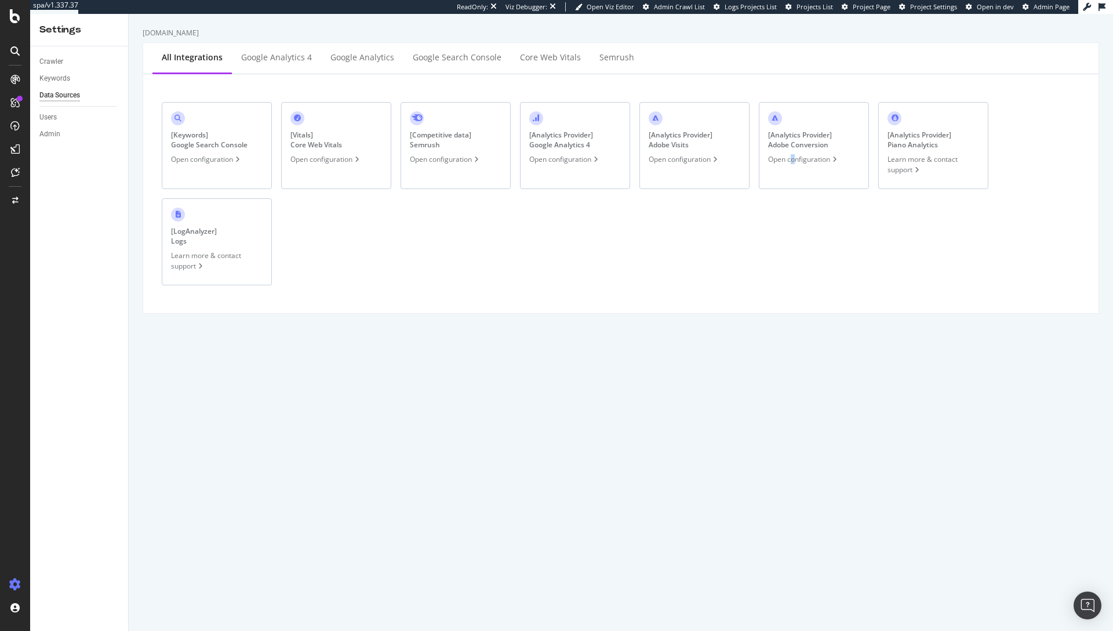
click at [793, 157] on div "Open configuration" at bounding box center [803, 159] width 71 height 10
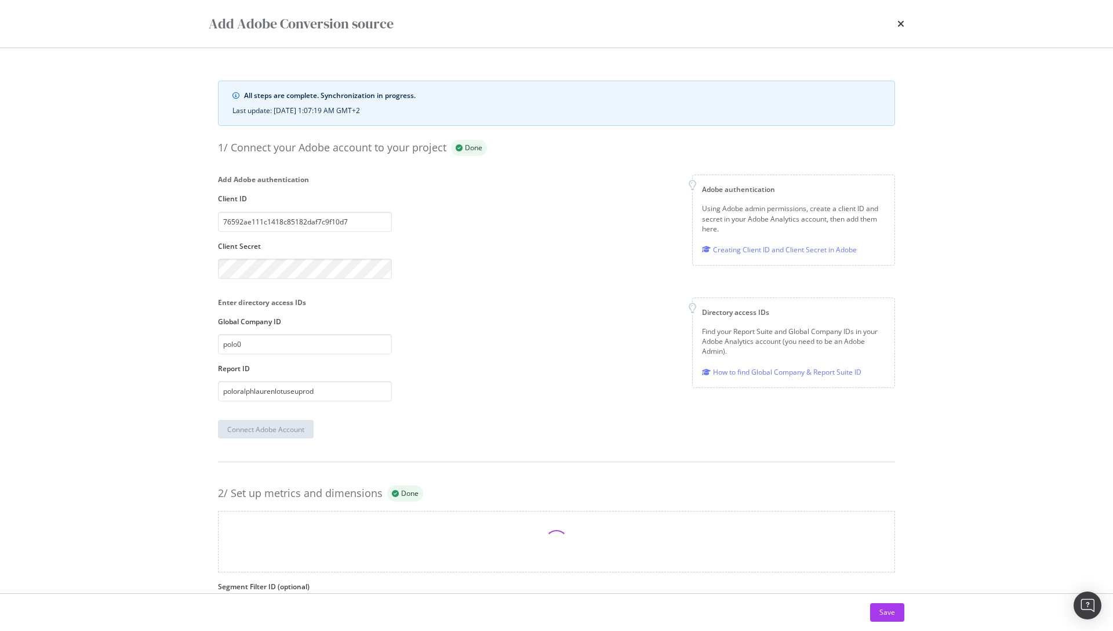
click at [897, 26] on icon "times" at bounding box center [900, 23] width 7 height 9
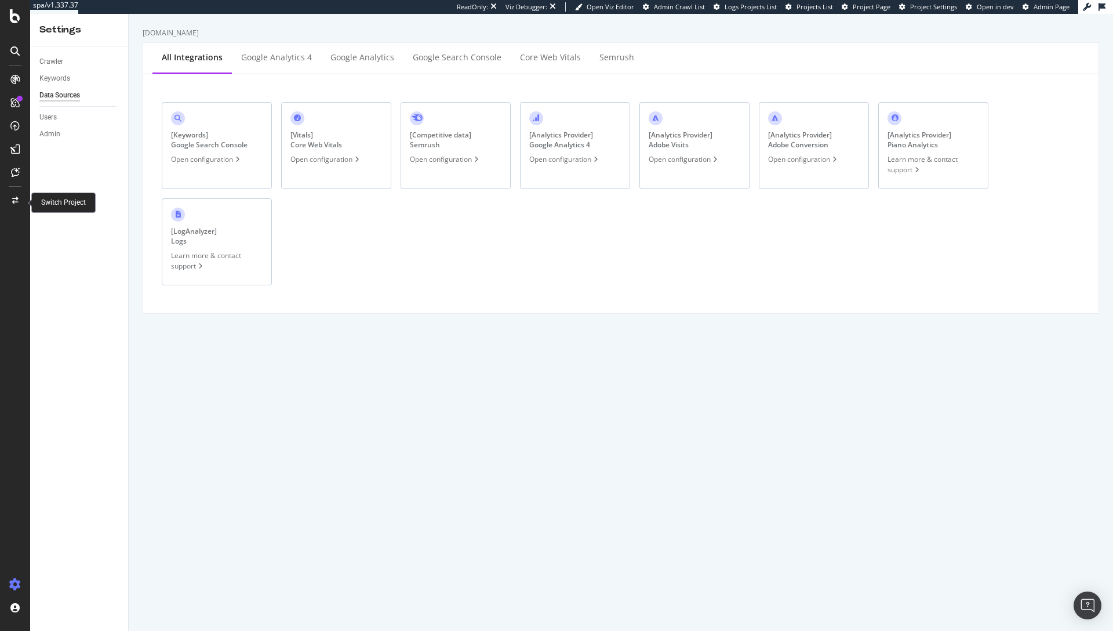
click at [16, 197] on icon at bounding box center [15, 200] width 6 height 7
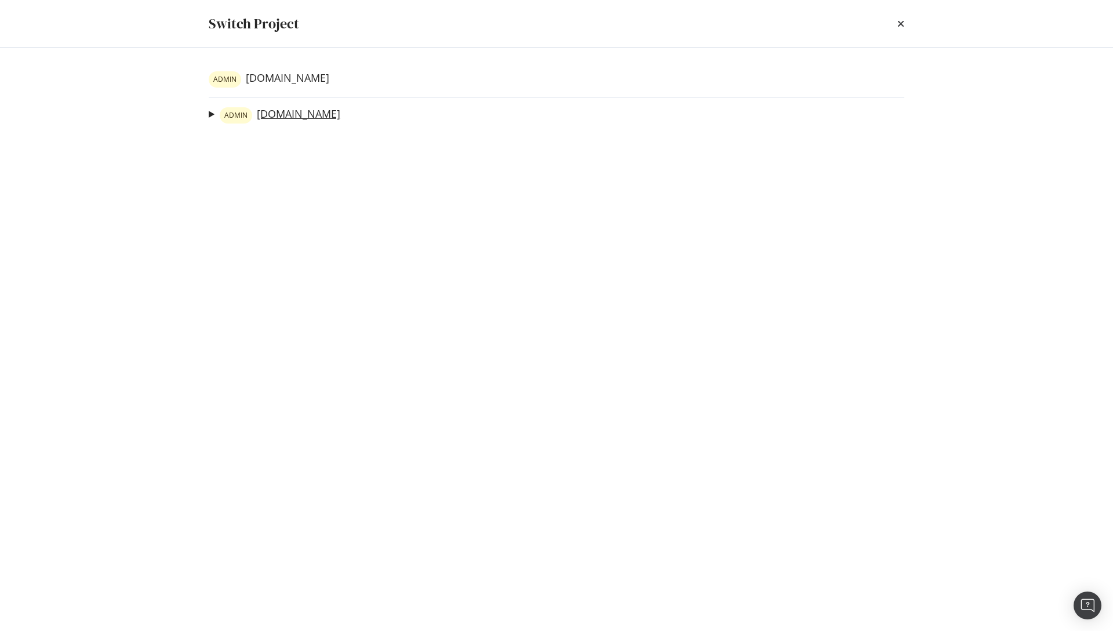
click at [282, 118] on link "ADMIN www.ralphlauren.co.uk" at bounding box center [280, 115] width 121 height 16
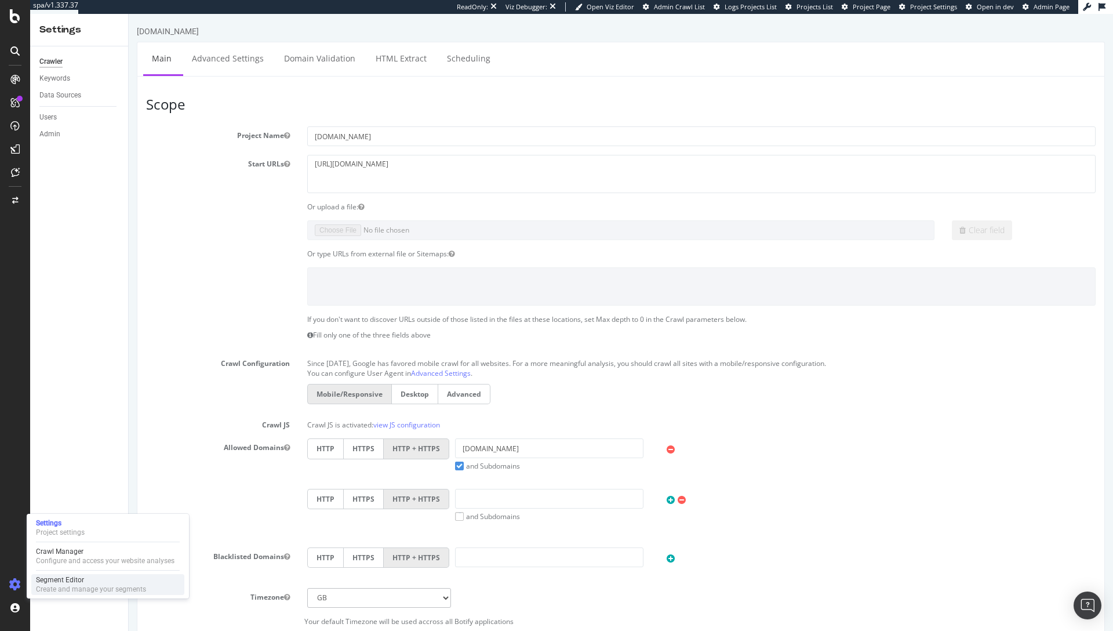
click at [74, 583] on div "Segment Editor" at bounding box center [91, 579] width 110 height 9
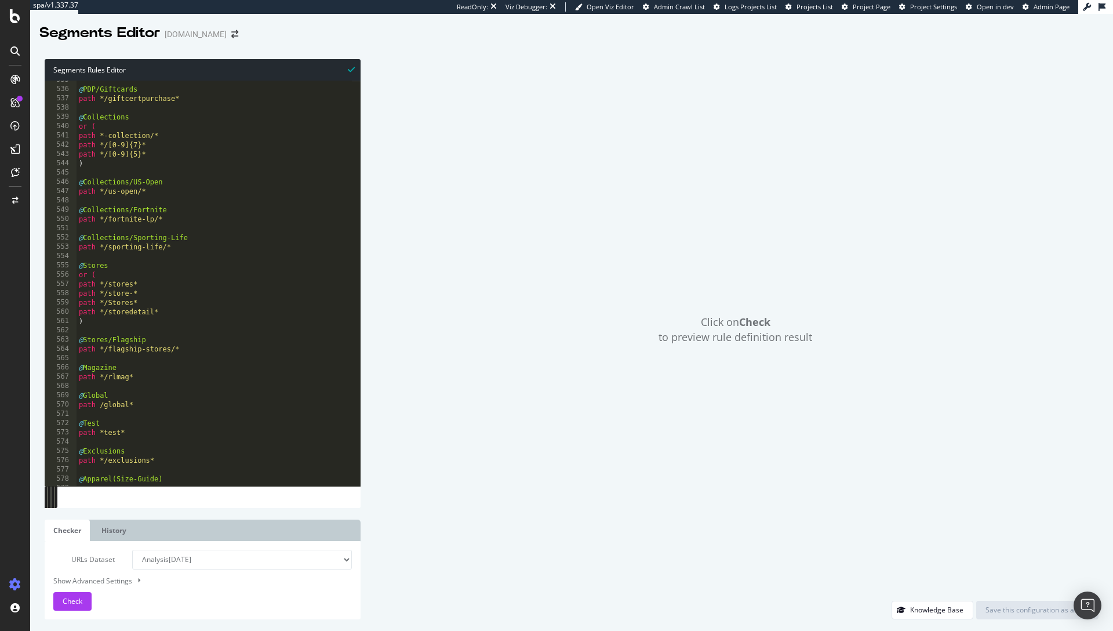
scroll to position [5287, 0]
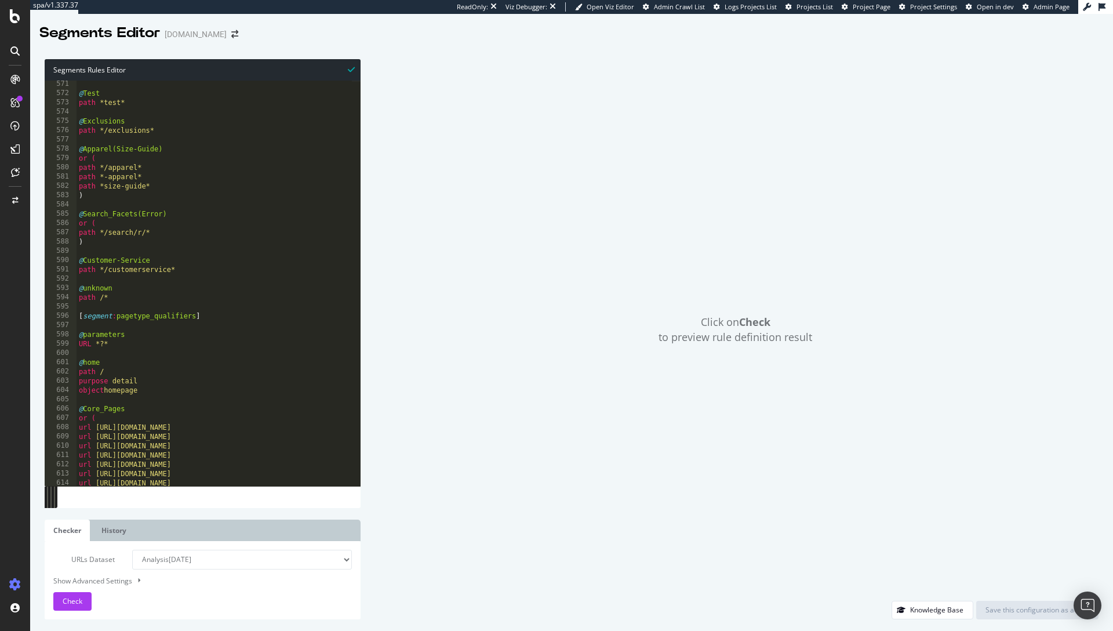
type textarea "object homepage"
click at [139, 394] on div "@ Test path *test* @ Exclusions path */exclusions* @ Apparel(Size-Guide) or ( p…" at bounding box center [305, 286] width 456 height 415
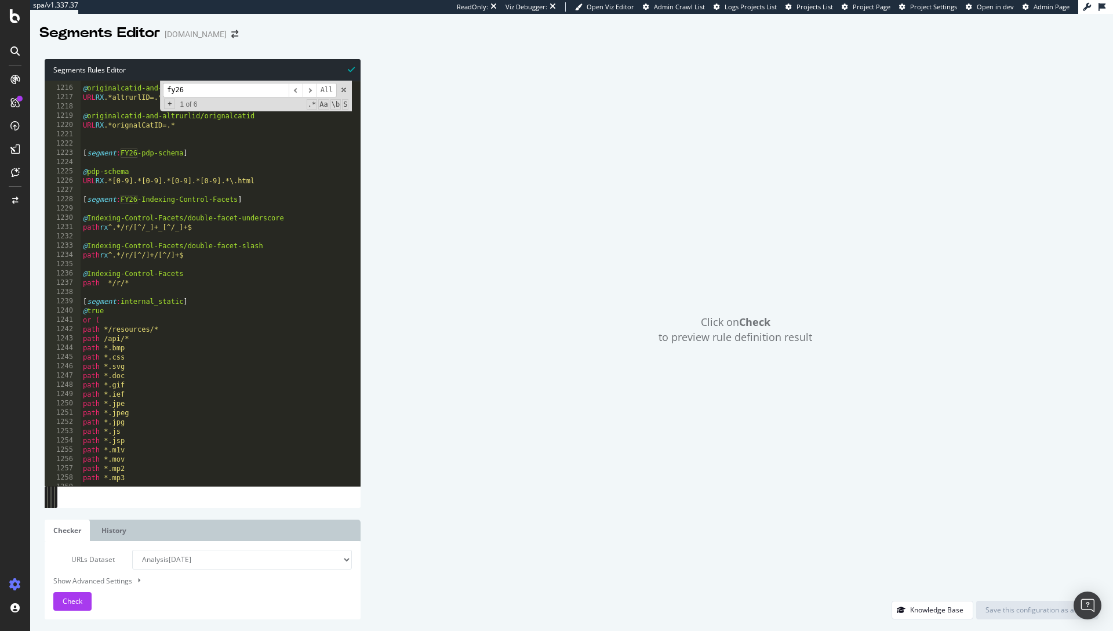
scroll to position [11264, 0]
type input "fy26"
type textarea "path */r/*"
click at [147, 282] on div "@ originalcatid-and-altrurlid/altrurlid URL RX .*altrurlID=.* @ originalcatid-a…" at bounding box center [309, 281] width 456 height 415
click at [154, 234] on div "@ originalcatid-and-altrurlid/altrurlid URL RX .*altrurlID=.* @ originalcatid-a…" at bounding box center [309, 281] width 456 height 415
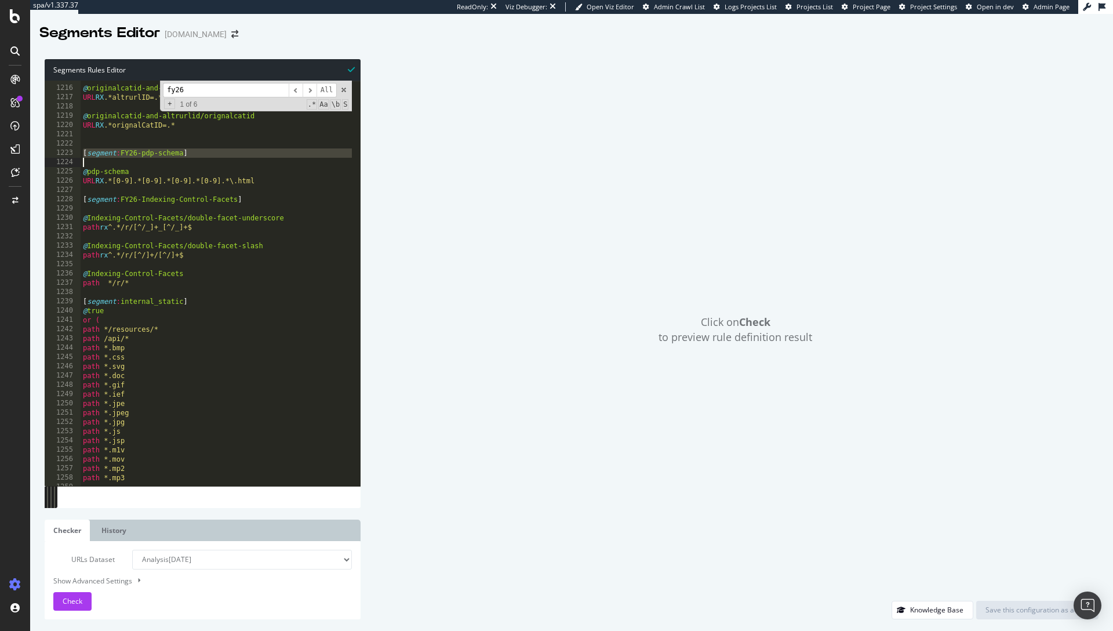
drag, startPoint x: 83, startPoint y: 154, endPoint x: 174, endPoint y: 159, distance: 91.1
click at [174, 159] on div "@ originalcatid-and-altrurlid/altrurlid URL RX .*altrurlID=.* @ originalcatid-a…" at bounding box center [309, 281] width 456 height 415
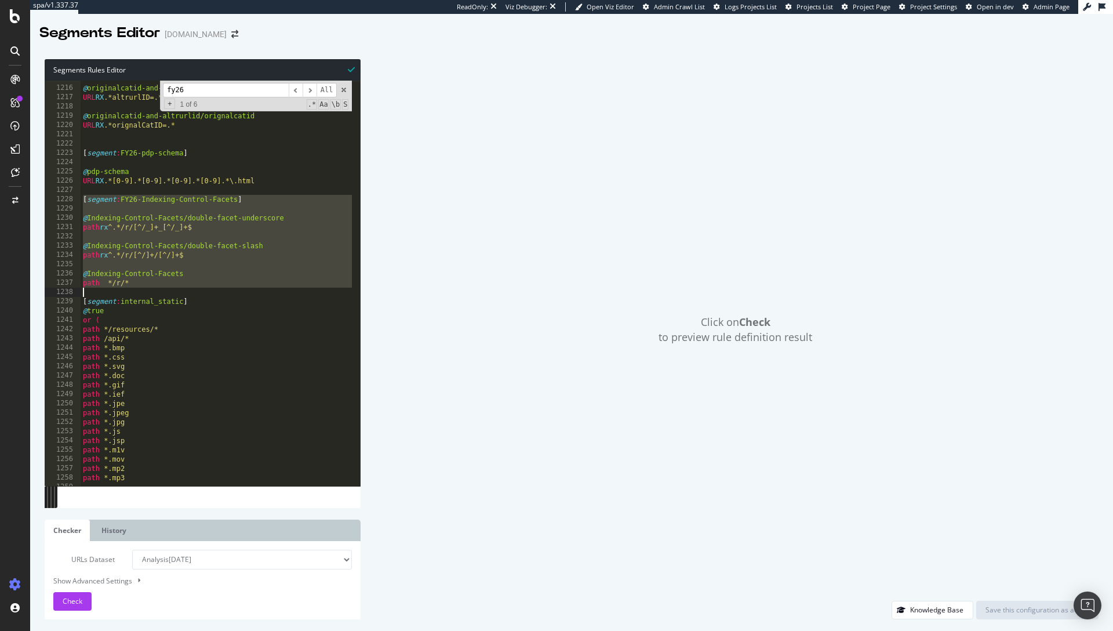
drag, startPoint x: 82, startPoint y: 201, endPoint x: 250, endPoint y: 293, distance: 191.7
click at [250, 293] on div "@ originalcatid-and-altrurlid/altrurlid URL RX .*altrurlID=.* @ originalcatid-a…" at bounding box center [309, 281] width 456 height 415
type textarea "path */r/*"
click at [152, 290] on div "@ originalcatid-and-altrurlid/altrurlid URL RX .*altrurlID=.* @ originalcatid-a…" at bounding box center [309, 281] width 456 height 415
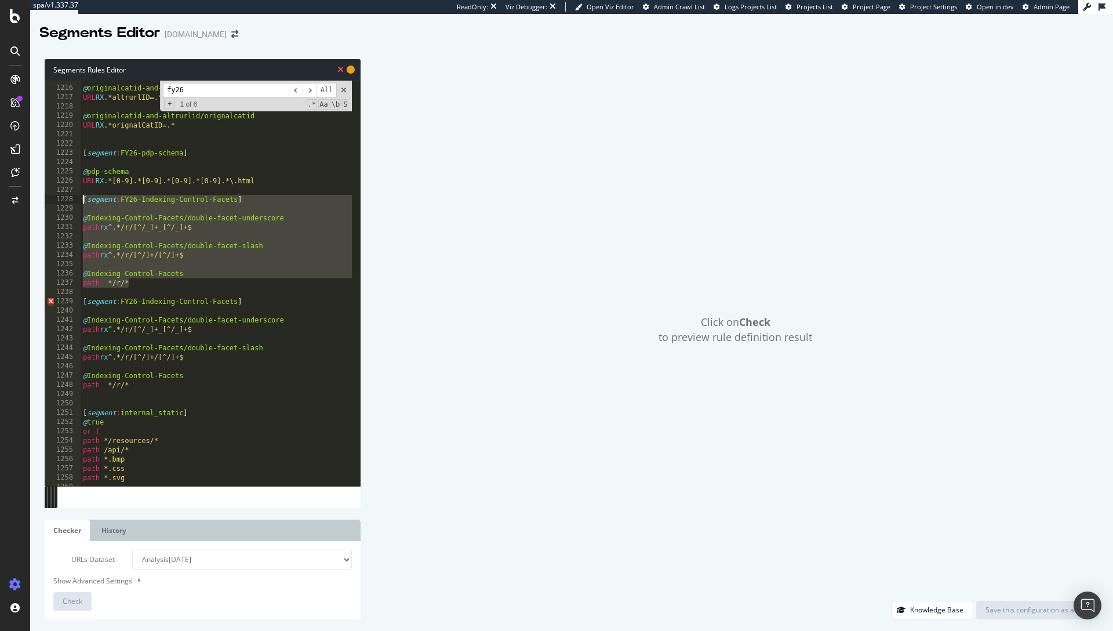
drag, startPoint x: 145, startPoint y: 285, endPoint x: 76, endPoint y: 201, distance: 108.7
click at [76, 201] on div "1215 1216 1217 1218 1219 1220 1221 1222 1223 1224 1225 1226 1227 1228 1229 1230…" at bounding box center [203, 283] width 316 height 405
type textarea "[segment:FY26-Indexing-Control-Facets]"
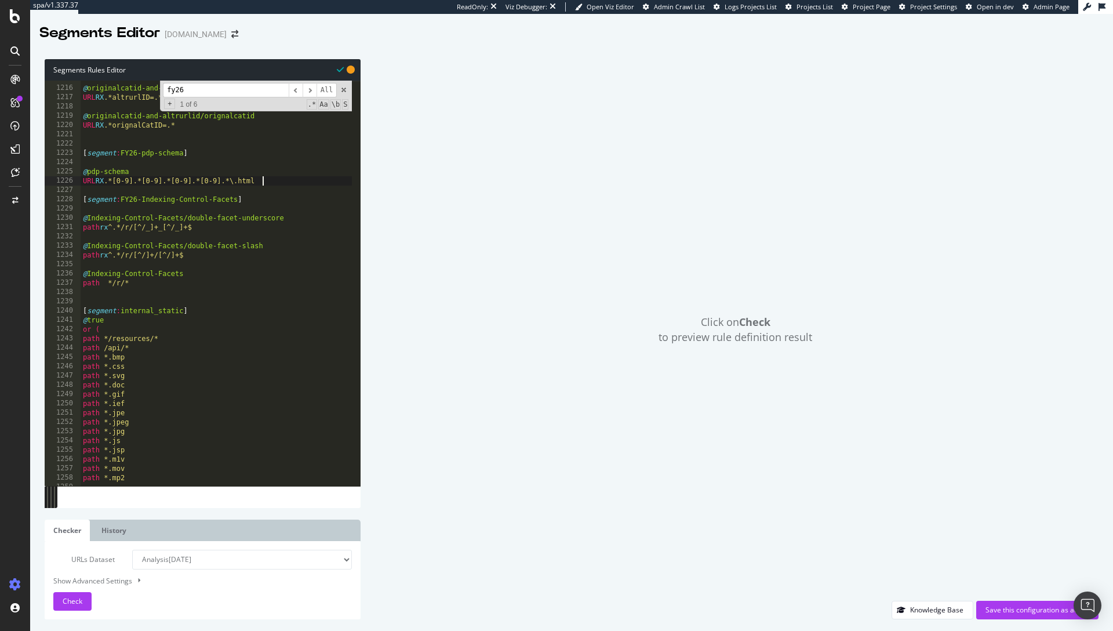
type textarea "URL RX .*[0-9].*[0-9].*[0-9].*[0-9].*\.html"
click at [148, 288] on div "@ originalcatid-and-altrurlid/altrurlid URL RX .*altrurlID=.* @ originalcatid-a…" at bounding box center [309, 281] width 456 height 415
drag, startPoint x: 151, startPoint y: 282, endPoint x: 81, endPoint y: 283, distance: 69.6
click at [81, 283] on div "@ originalcatid-and-altrurlid/altrurlid URL RX .*altrurlID=.* @ originalcatid-a…" at bounding box center [309, 281] width 456 height 415
click at [167, 283] on div "@ originalcatid-and-altrurlid/altrurlid URL RX .*altrurlID=.* @ originalcatid-a…" at bounding box center [309, 281] width 456 height 415
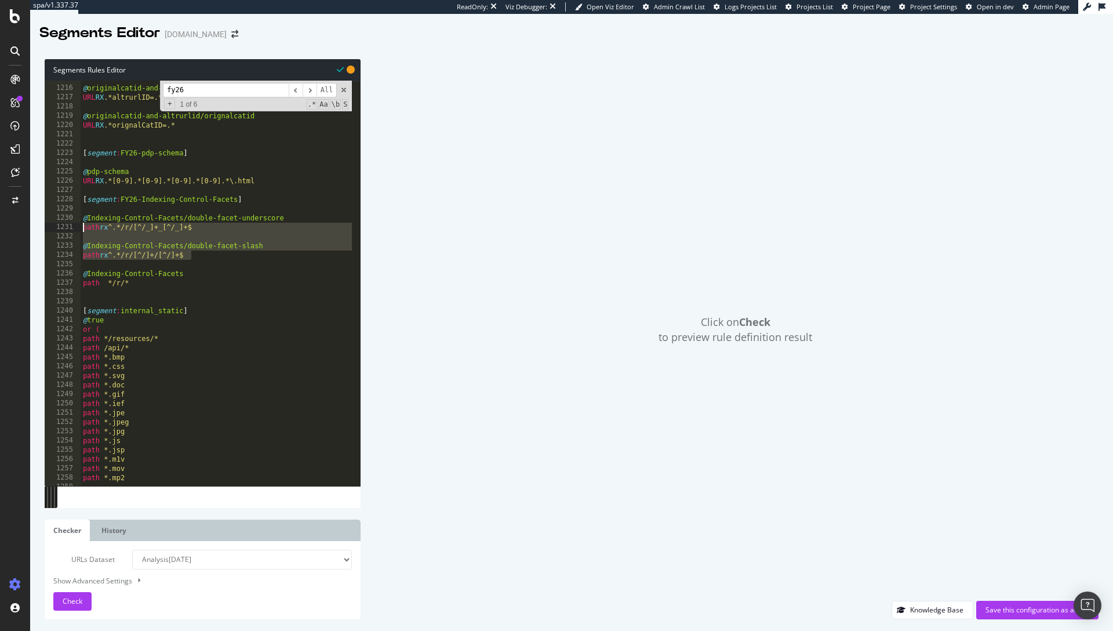
drag, startPoint x: 199, startPoint y: 260, endPoint x: 71, endPoint y: 226, distance: 131.9
click at [71, 226] on div "path */r/* 1215 1216 1217 1218 1219 1220 1221 1222 1223 1224 1225 1226 1227 122…" at bounding box center [203, 283] width 316 height 405
click at [84, 216] on div "@ originalcatid-and-altrurlid/altrurlid URL RX .*altrurlID=.* @ originalcatid-a…" at bounding box center [309, 281] width 456 height 415
type textarea "@Indexing-Control-Facets/double-facet-underscore path rx ^.*/r/[^/_]+_[^/_]+$"
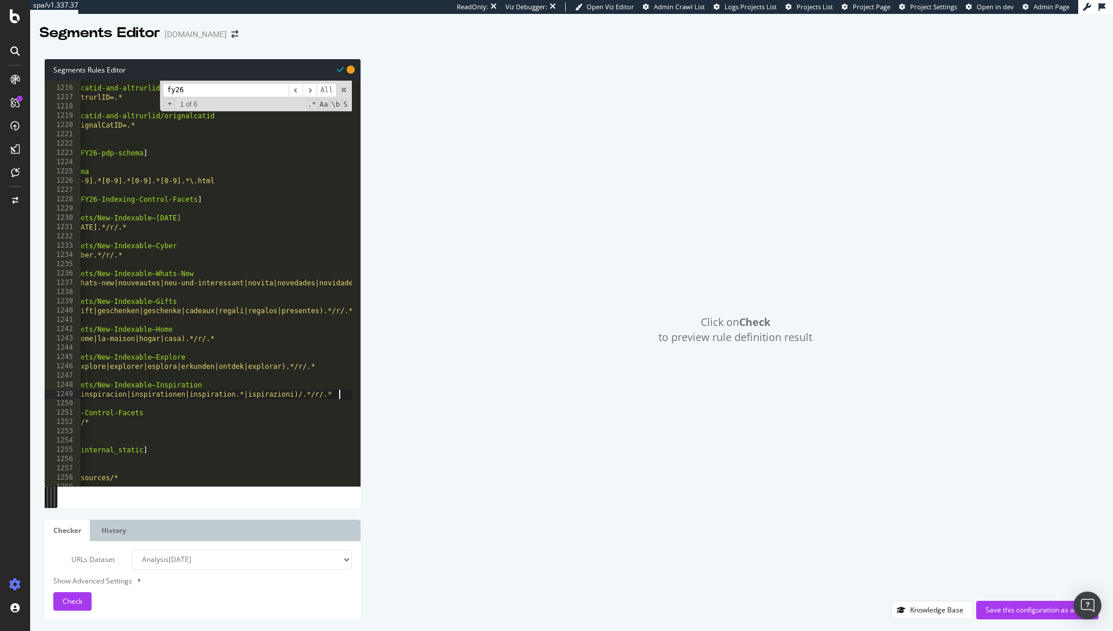
scroll to position [0, 0]
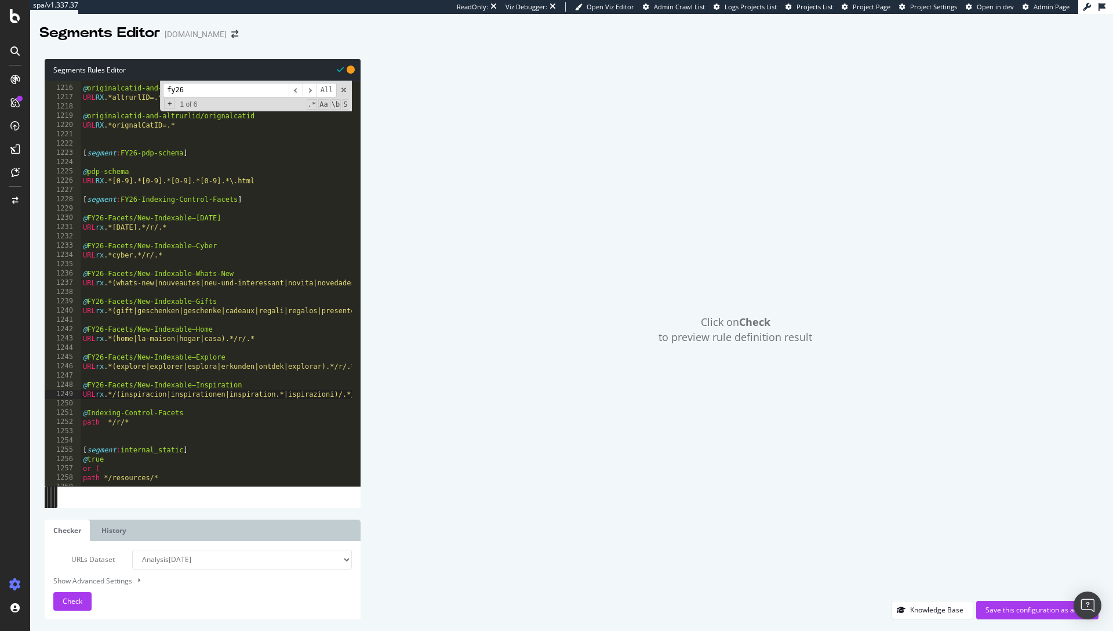
click at [100, 410] on div "@ originalcatid-and-altrurlid/altrurlid URL RX .*altrurlID=.* @ originalcatid-a…" at bounding box center [309, 281] width 456 height 415
drag, startPoint x: 182, startPoint y: 412, endPoint x: 89, endPoint y: 412, distance: 93.3
click at [89, 412] on div "@ originalcatid-and-altrurlid/altrurlid URL RX .*altrurlID=.* @ originalcatid-a…" at bounding box center [309, 281] width 456 height 415
click at [97, 395] on div "@ originalcatid-and-altrurlid/altrurlid URL RX .*altrurlID=.* @ originalcatid-a…" at bounding box center [309, 281] width 456 height 415
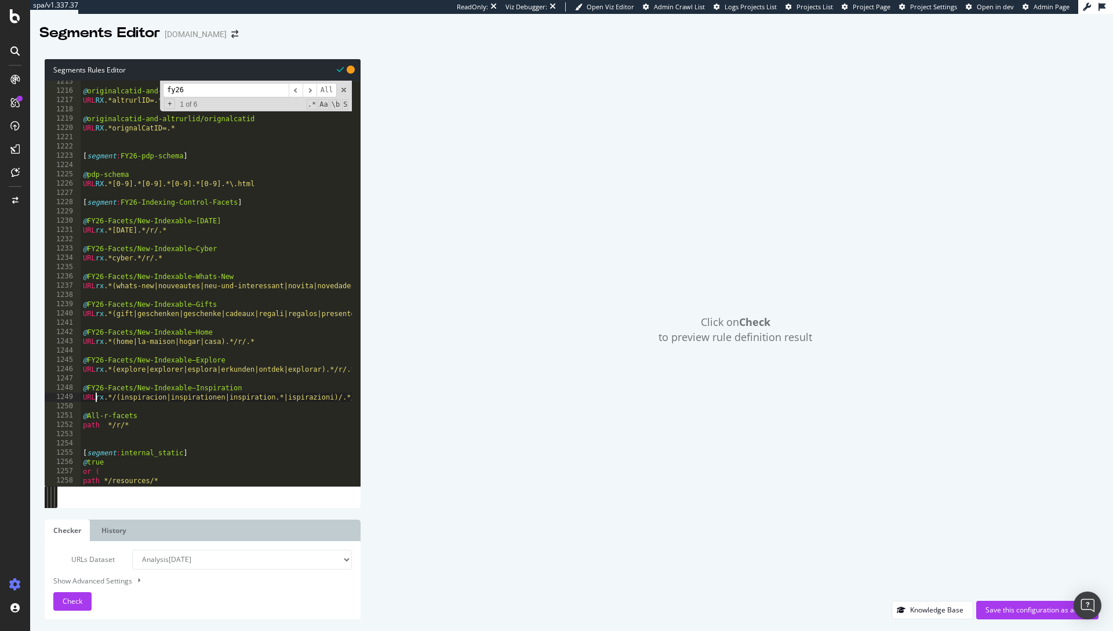
scroll to position [11261, 0]
click at [130, 257] on div "@ originalcatid-and-altrurlid/altrurlid URL RX .*altrurlID=.* @ originalcatid-a…" at bounding box center [309, 284] width 456 height 415
click at [138, 231] on div "@ originalcatid-and-altrurlid/altrurlid URL RX .*altrurlID=.* @ originalcatid-a…" at bounding box center [309, 284] width 456 height 415
click at [150, 203] on div "@ originalcatid-and-altrurlid/altrurlid URL RX .*altrurlID=.* @ originalcatid-a…" at bounding box center [309, 284] width 456 height 415
click at [75, 603] on span "Check" at bounding box center [73, 601] width 20 height 10
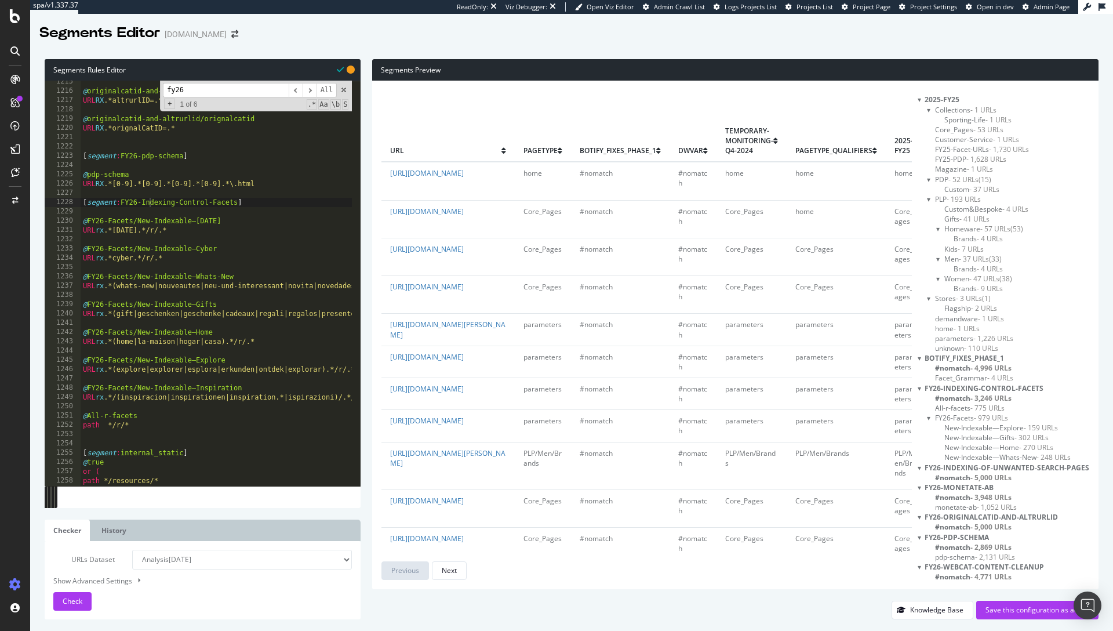
click at [940, 407] on span "All-r-facets - 775 URLs" at bounding box center [970, 408] width 70 height 10
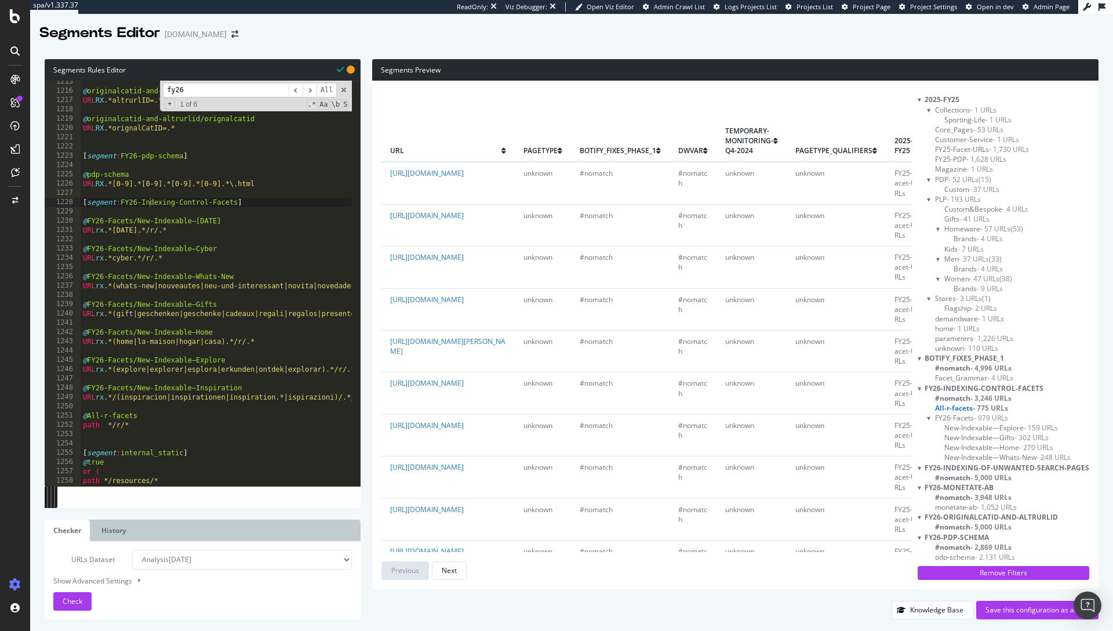
click at [959, 413] on span "FY26-Facets - 979 URLs" at bounding box center [971, 418] width 73 height 10
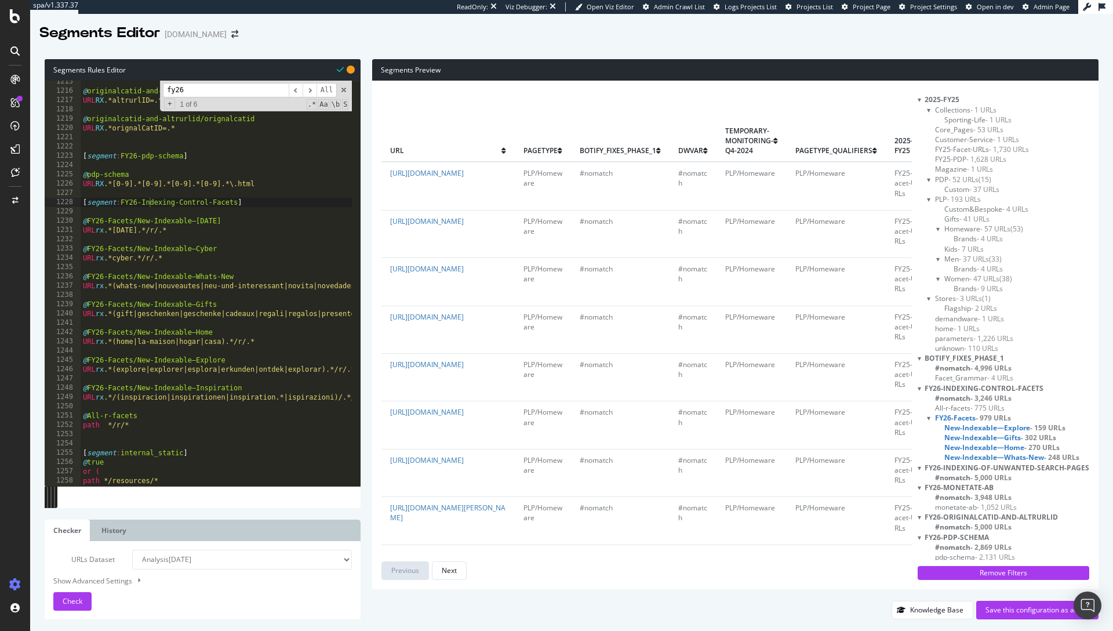
click at [975, 425] on span "New-Indexable—Explore - 159 URLs" at bounding box center [1004, 428] width 121 height 10
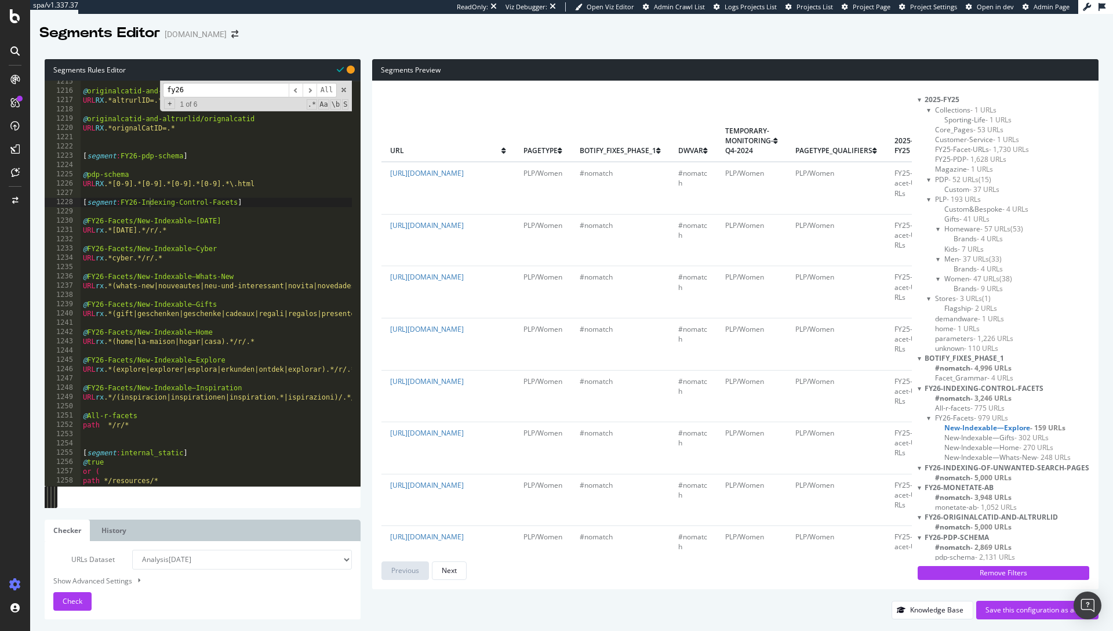
click at [991, 434] on span "New-Indexable—Gifts - 302 URLs" at bounding box center [996, 437] width 104 height 10
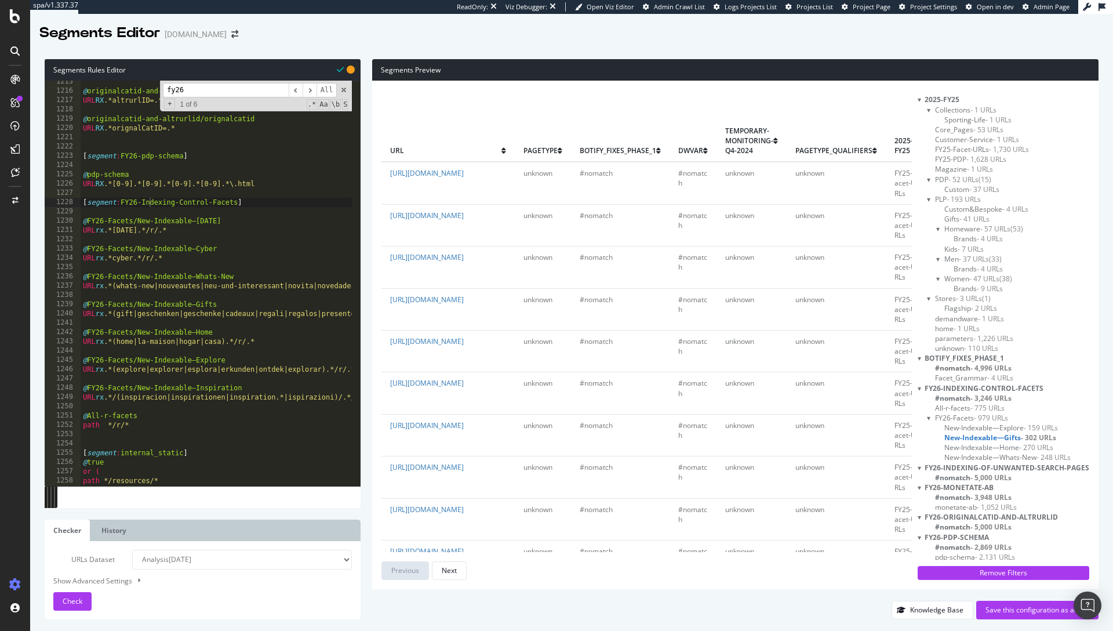
click at [986, 443] on span "New-Indexable—Home - 270 URLs" at bounding box center [998, 447] width 109 height 10
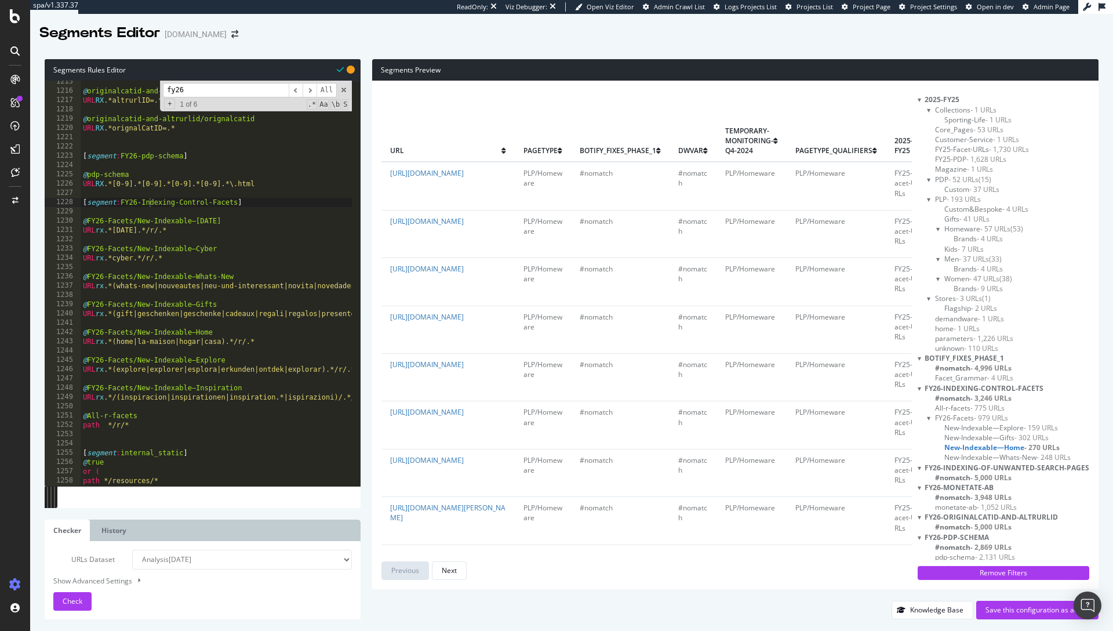
click at [985, 454] on span "New-Indexable—Whats-New - 248 URLs" at bounding box center [1007, 457] width 126 height 10
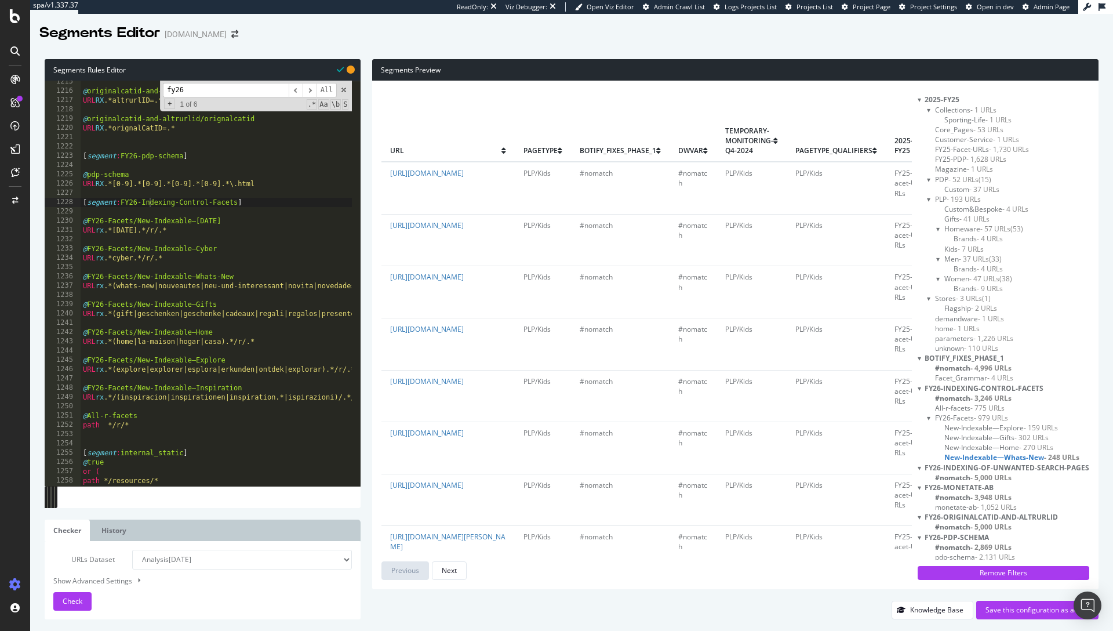
click at [982, 446] on span "New-Indexable—Home - 270 URLs" at bounding box center [998, 447] width 109 height 10
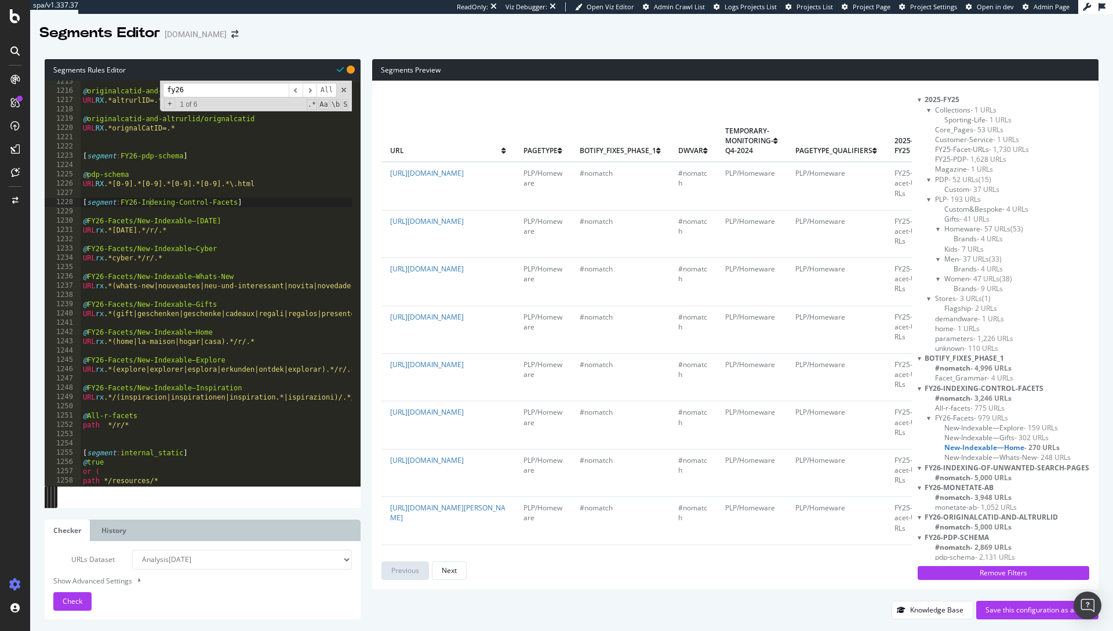
click at [984, 439] on span "New-Indexable—Gifts - 302 URLs" at bounding box center [996, 437] width 104 height 10
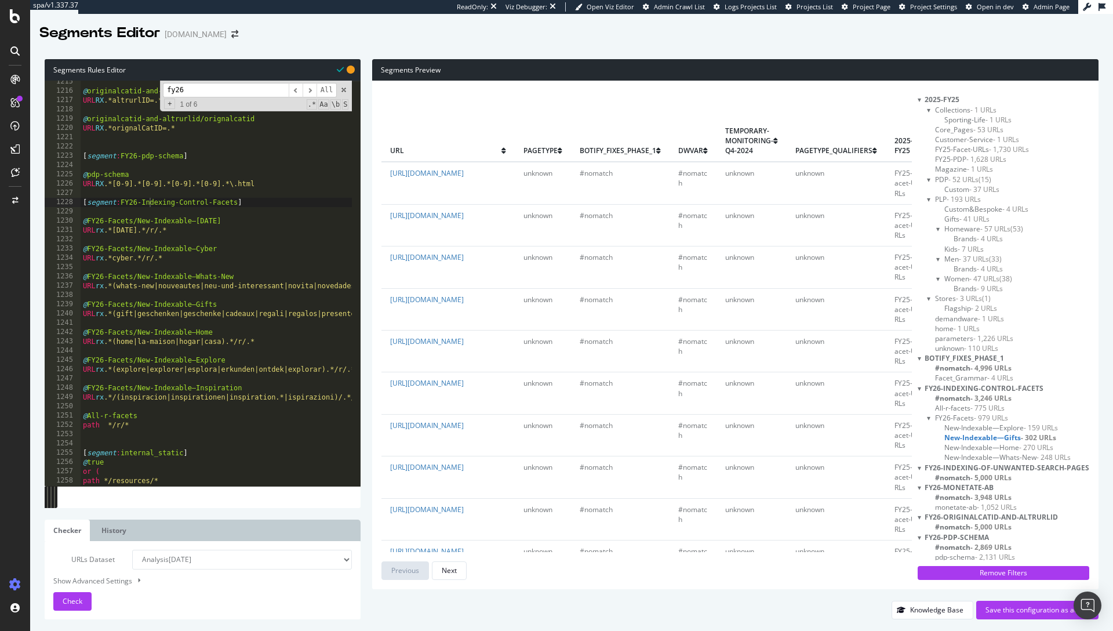
scroll to position [0, 0]
click at [967, 431] on span "New-Indexable—Explore - 159 URLs" at bounding box center [1001, 428] width 114 height 10
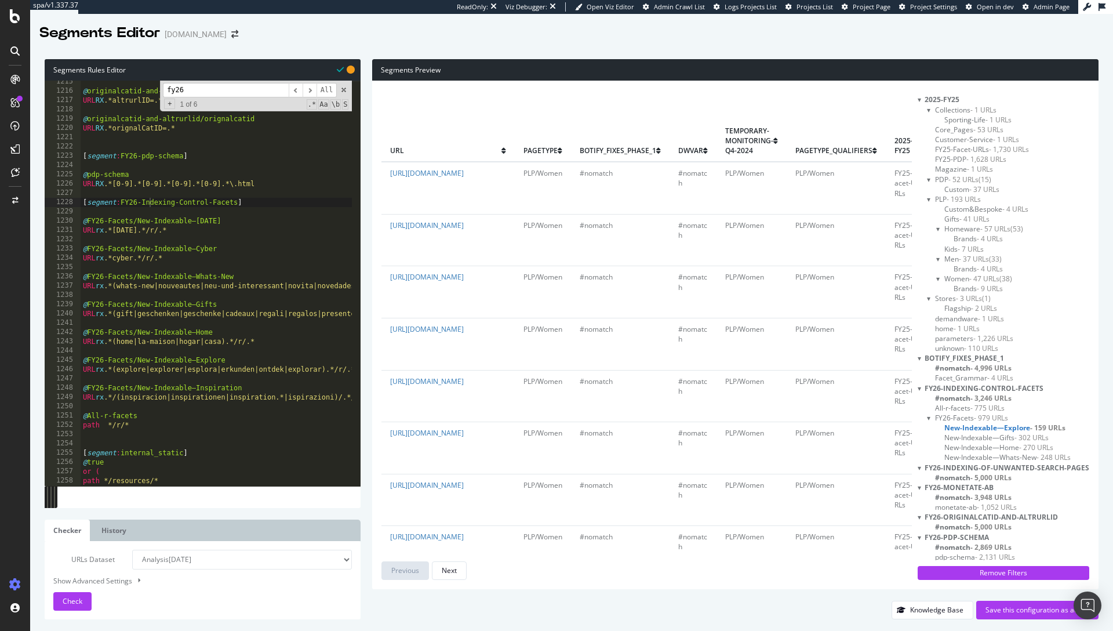
click at [968, 438] on span "New-Indexable—Gifts - 302 URLs" at bounding box center [996, 437] width 104 height 10
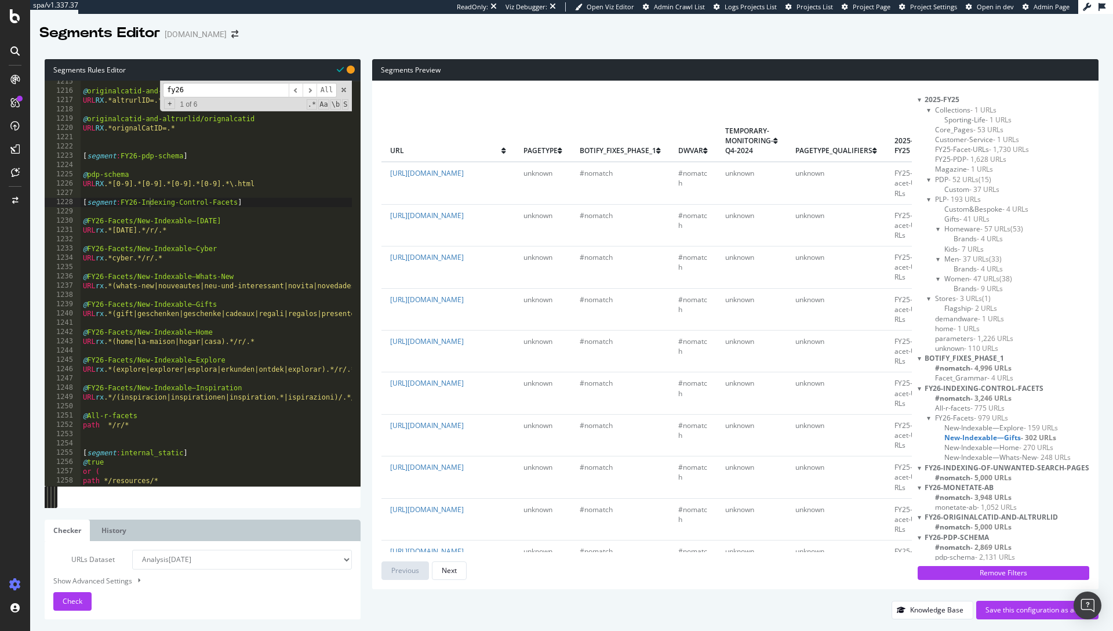
click at [967, 424] on span "New-Indexable—Explore - 159 URLs" at bounding box center [1001, 428] width 114 height 10
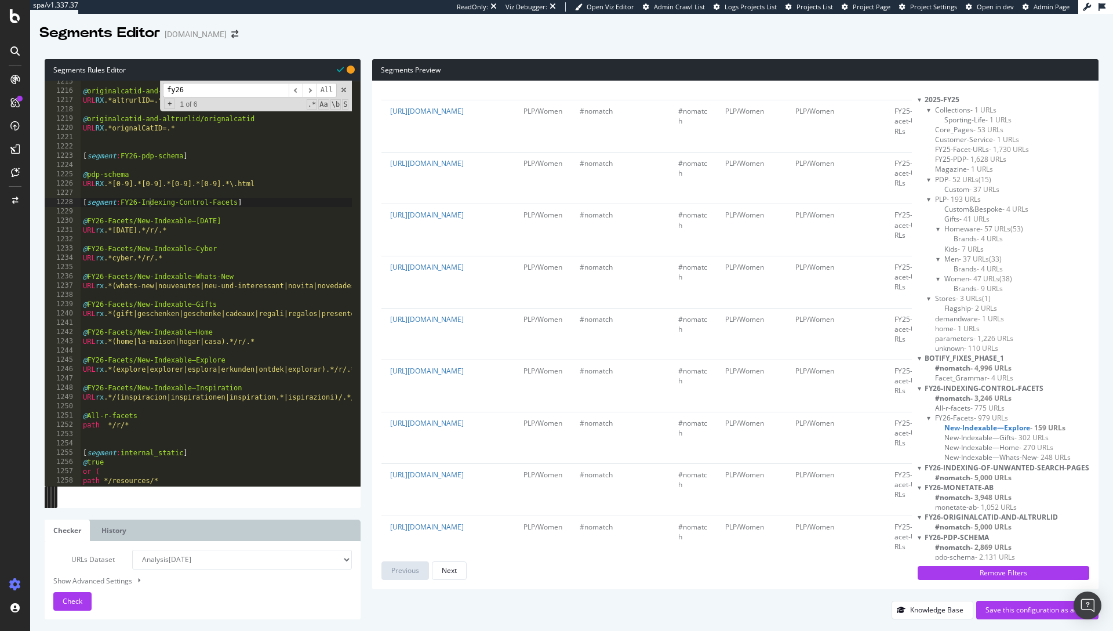
scroll to position [1034, 0]
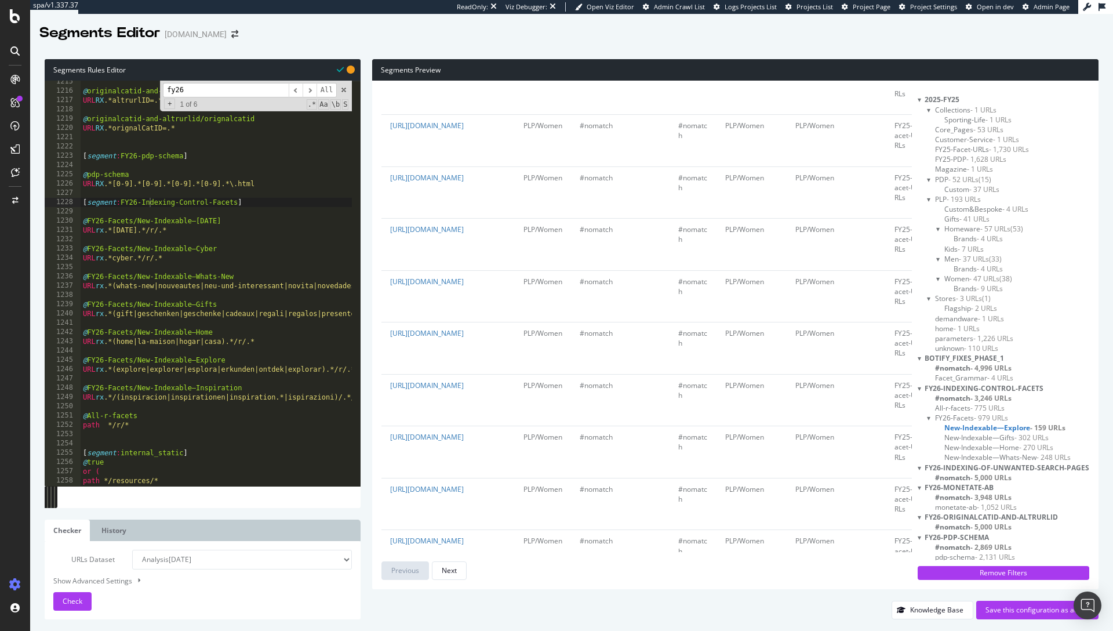
click at [1007, 437] on span "New-Indexable—Gifts - 302 URLs" at bounding box center [996, 437] width 104 height 10
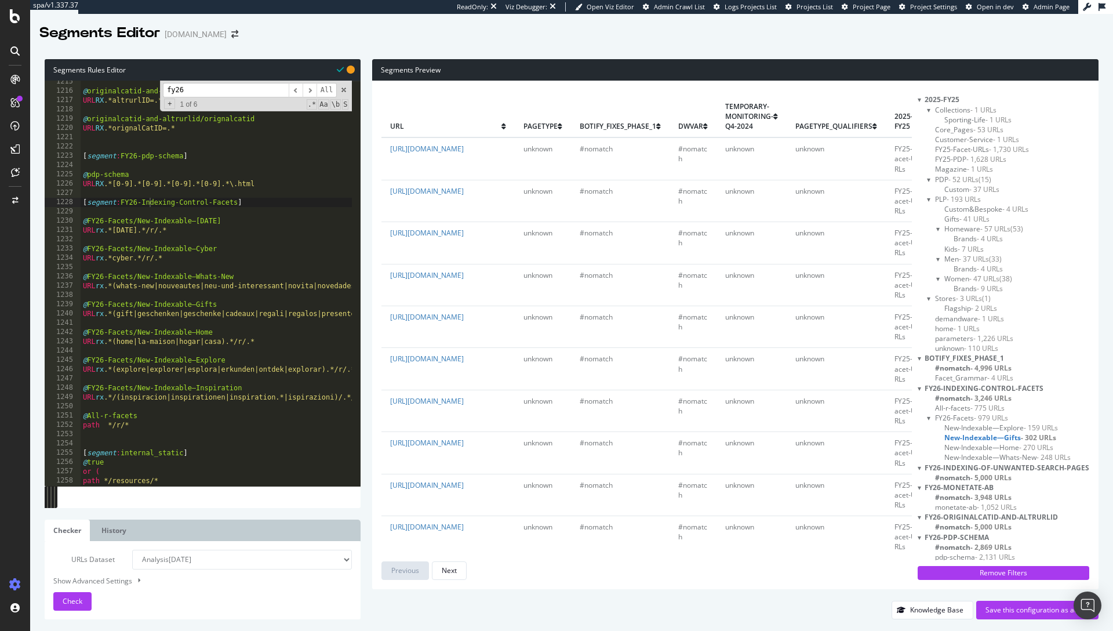
scroll to position [47, 0]
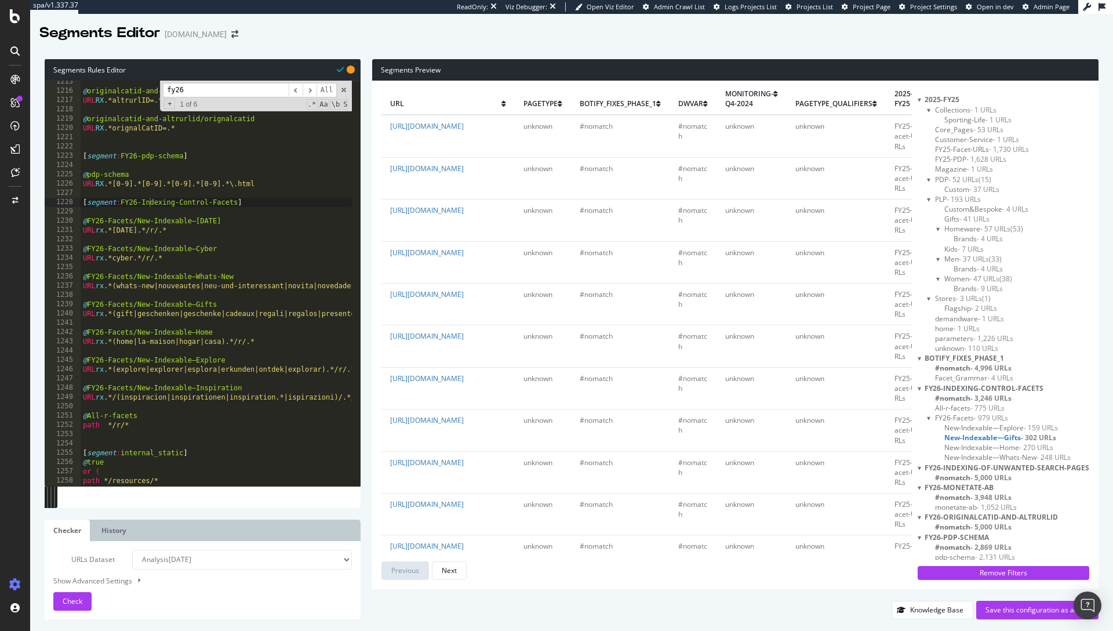
click at [952, 443] on span "New-Indexable—Home - 270 URLs" at bounding box center [998, 447] width 109 height 10
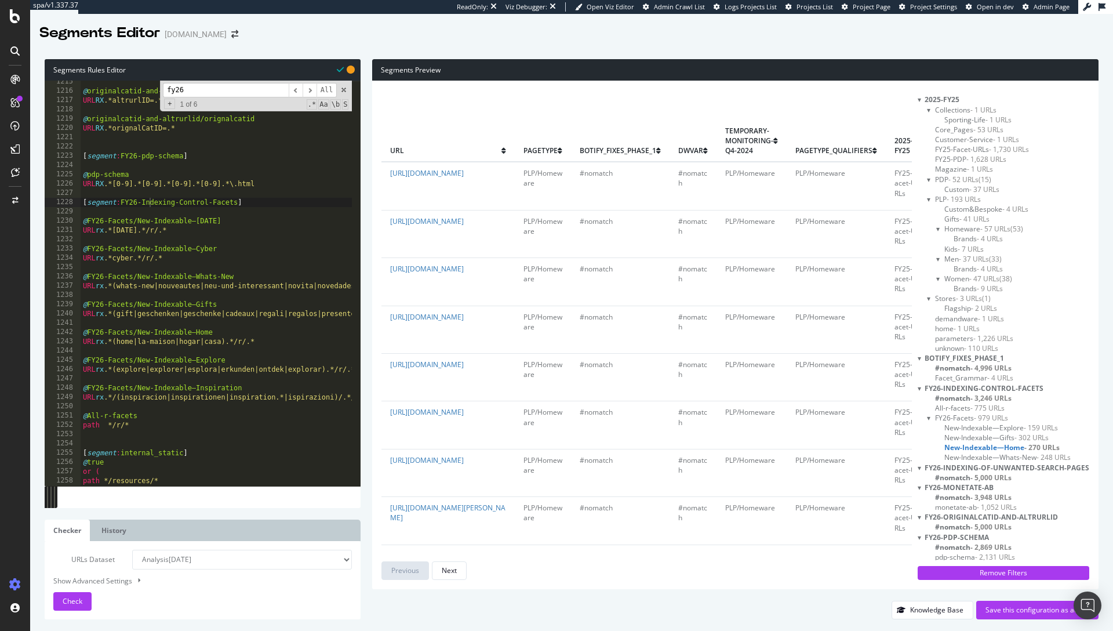
click at [953, 436] on span "New-Indexable—Gifts - 302 URLs" at bounding box center [996, 437] width 104 height 10
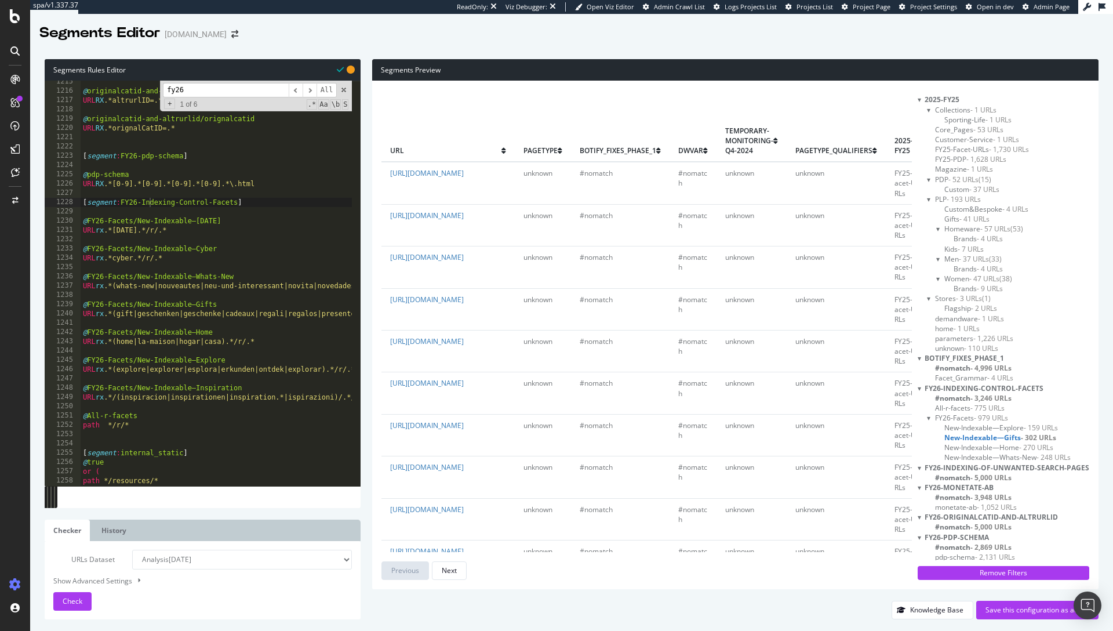
click at [957, 448] on span "New-Indexable—Home - 270 URLs" at bounding box center [998, 447] width 109 height 10
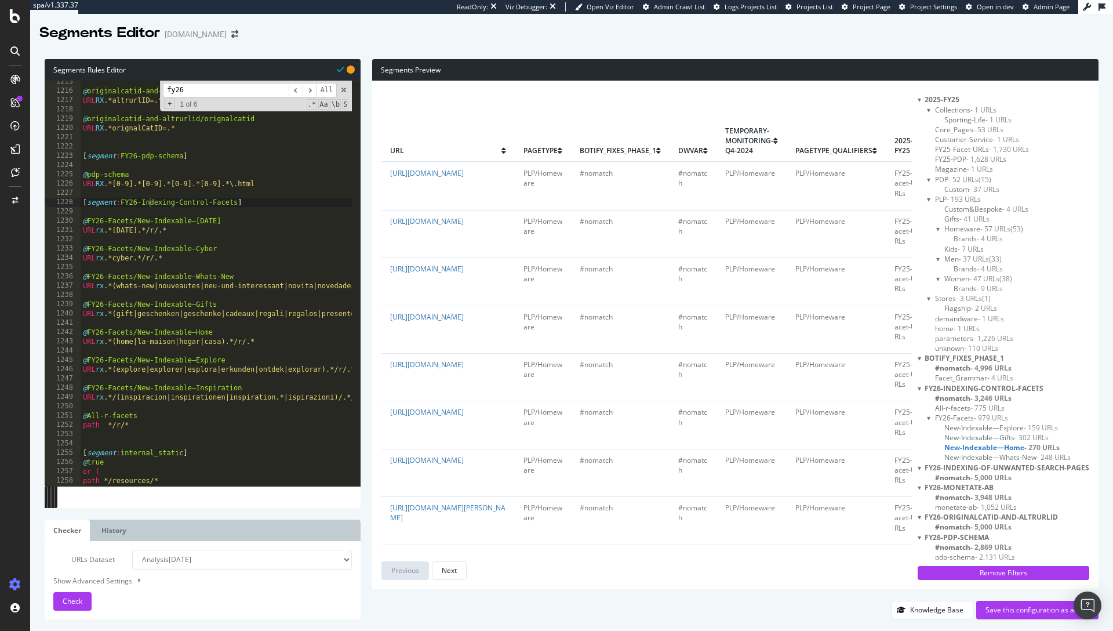
click at [961, 459] on span "New-Indexable—Whats-New - 248 URLs" at bounding box center [1007, 457] width 126 height 10
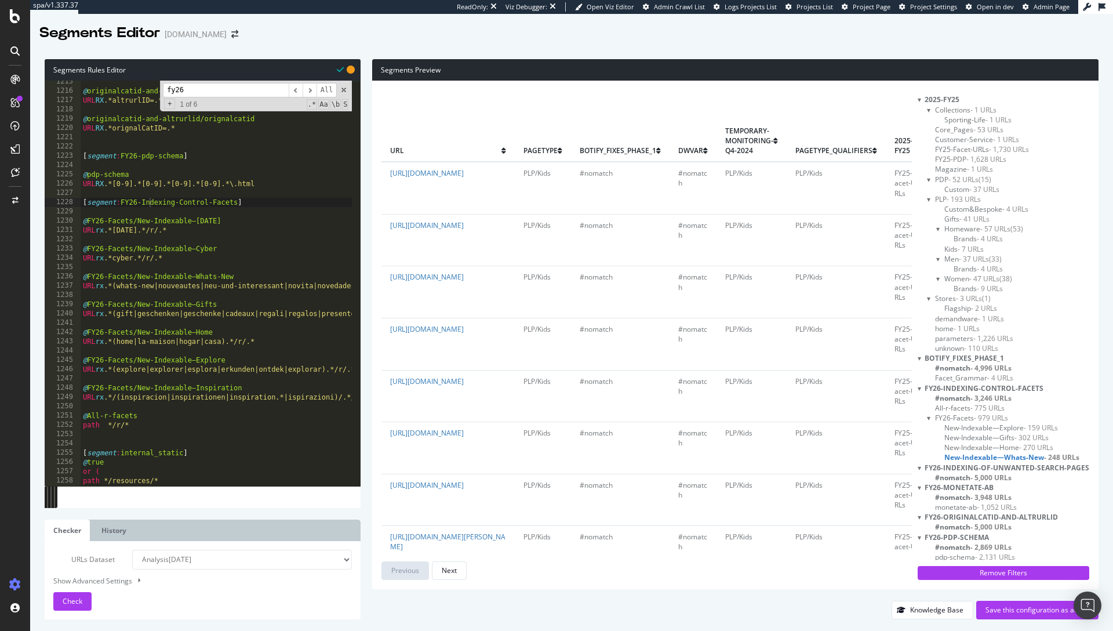
click at [960, 449] on span "New-Indexable—Home - 270 URLs" at bounding box center [998, 447] width 109 height 10
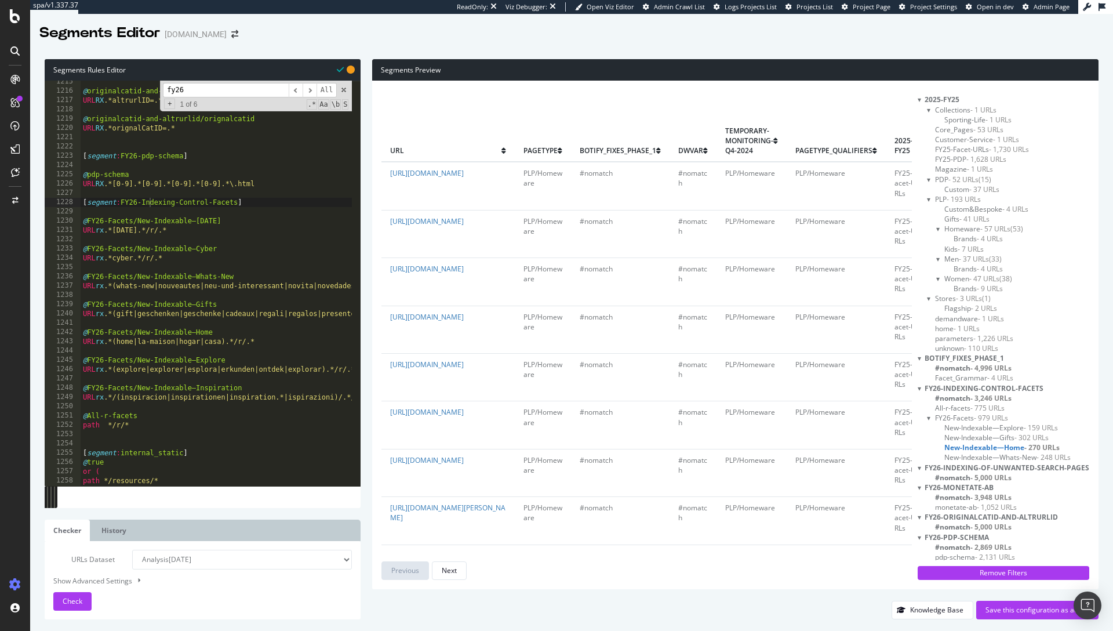
type textarea "URL rx .*/(inspiracion|inspirationen|inspiration.*|ispirazioni)/.*/r/.*"
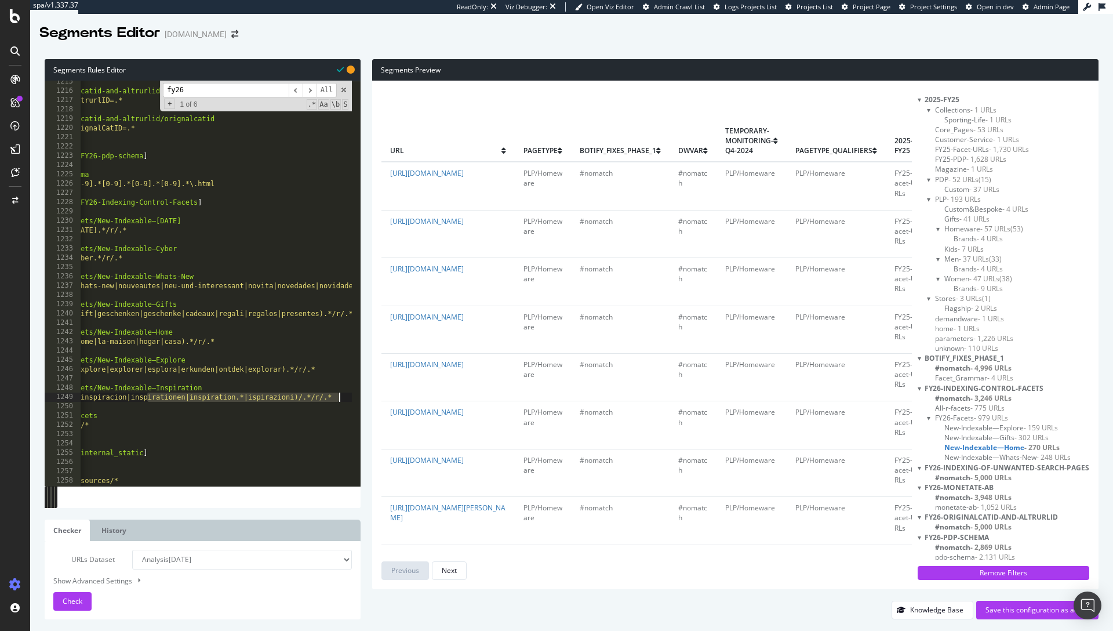
drag, startPoint x: 189, startPoint y: 398, endPoint x: 349, endPoint y: 398, distance: 160.0
click at [349, 398] on div "URL rx .*/(inspiracion|inspirationen|inspiration.*|ispirazioni)/.*/r/.* 1215 12…" at bounding box center [203, 283] width 316 height 405
click at [333, 409] on div "@ originalcatid-and-altrurlid/altrurlid URL RX .*altrurlID=.* @ originalcatid-a…" at bounding box center [269, 284] width 456 height 415
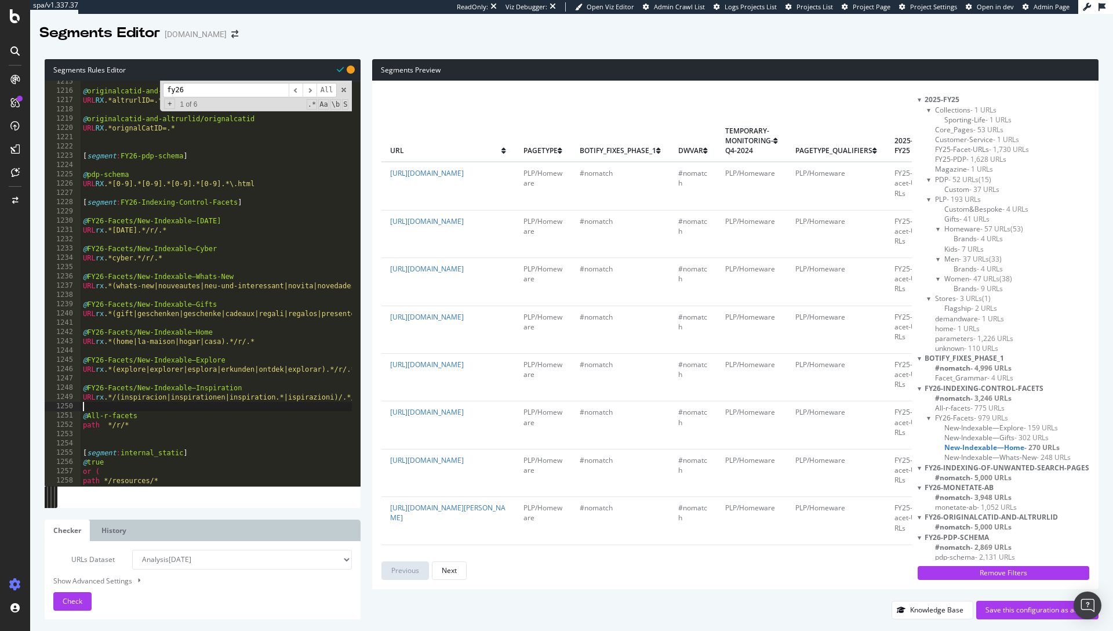
scroll to position [0, 0]
click at [1014, 609] on div "Save this configuration as active" at bounding box center [1037, 609] width 104 height 10
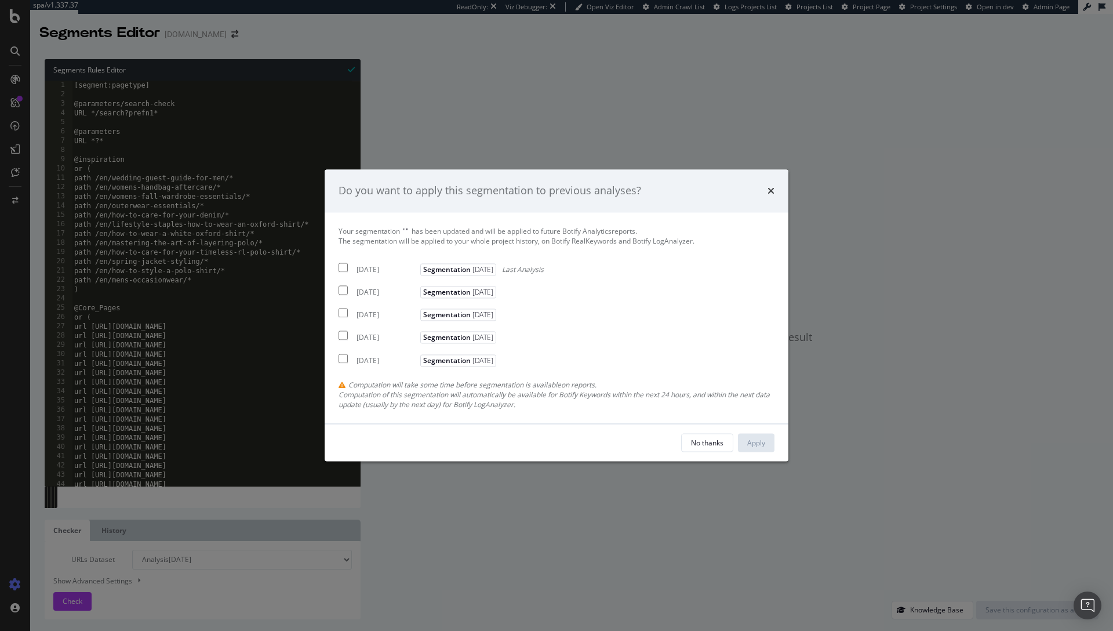
click at [362, 267] on div "2025 Sep. 21st" at bounding box center [386, 269] width 61 height 10
checkbox input "true"
click at [364, 291] on div "2025 Sep. 14th" at bounding box center [386, 292] width 61 height 10
checkbox input "true"
click at [377, 315] on div "2025 Sep. 7th" at bounding box center [386, 315] width 61 height 10
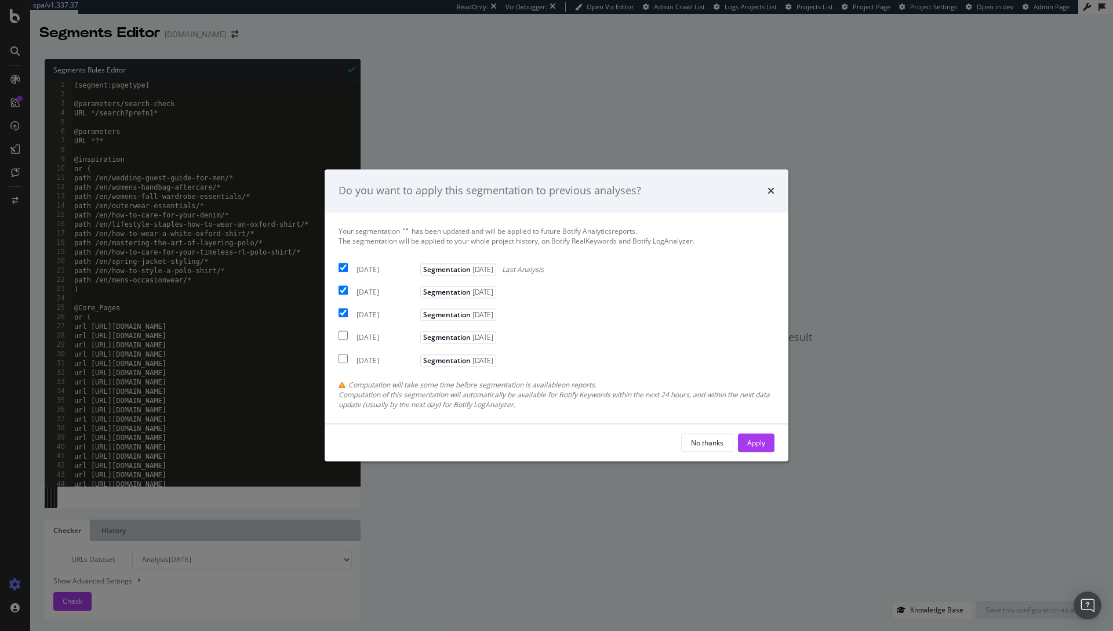
checkbox input "true"
click at [747, 443] on div "Apply" at bounding box center [756, 443] width 18 height 10
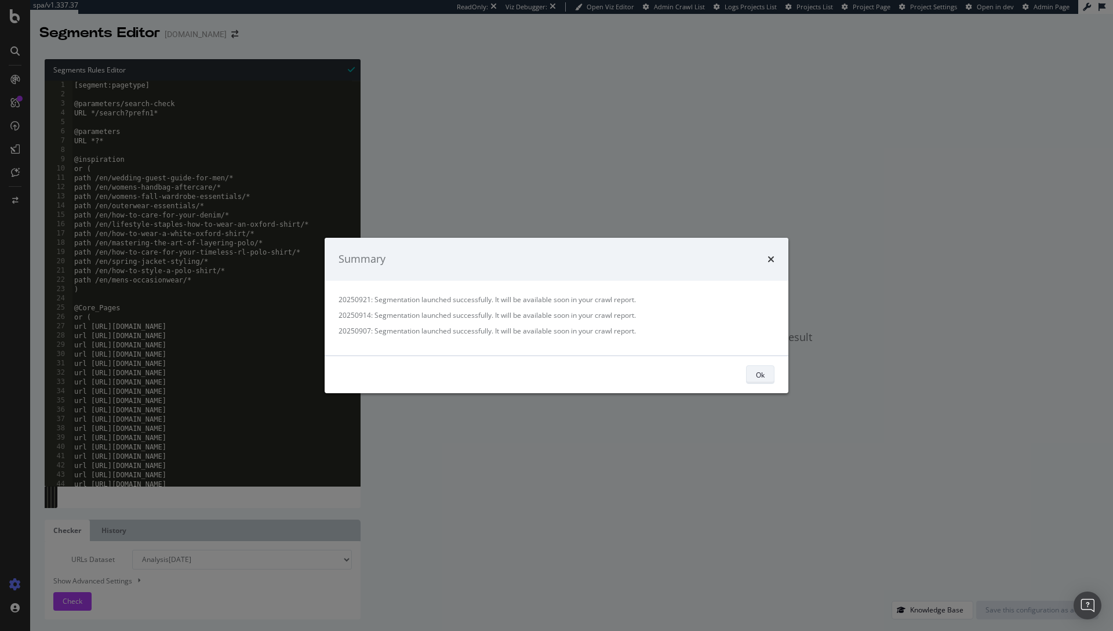
click at [759, 381] on div "Ok" at bounding box center [760, 374] width 9 height 16
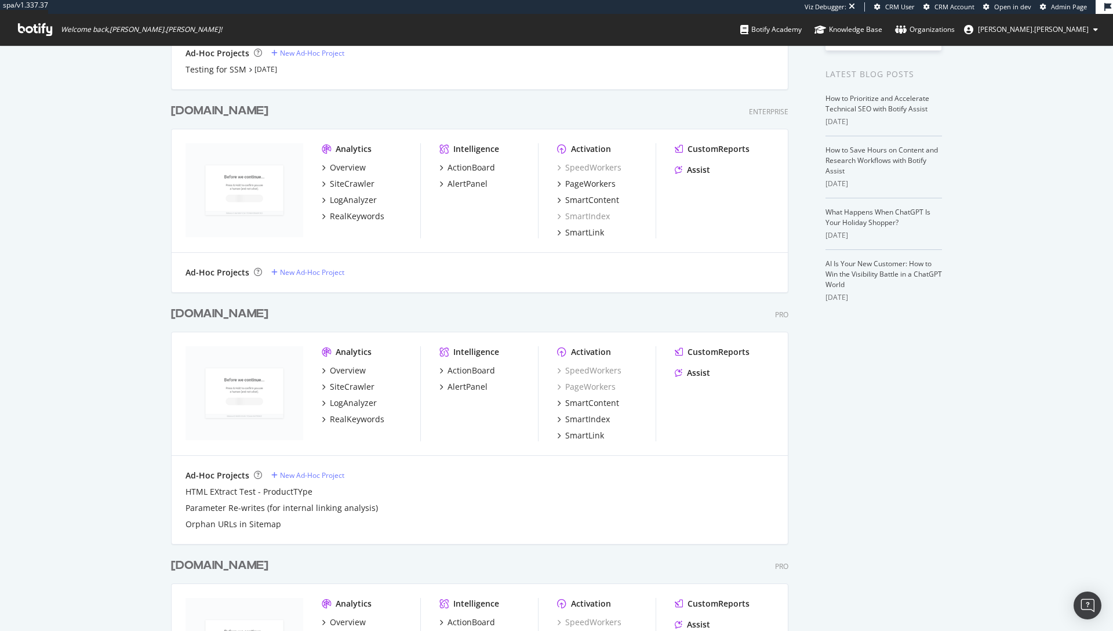
scroll to position [351, 0]
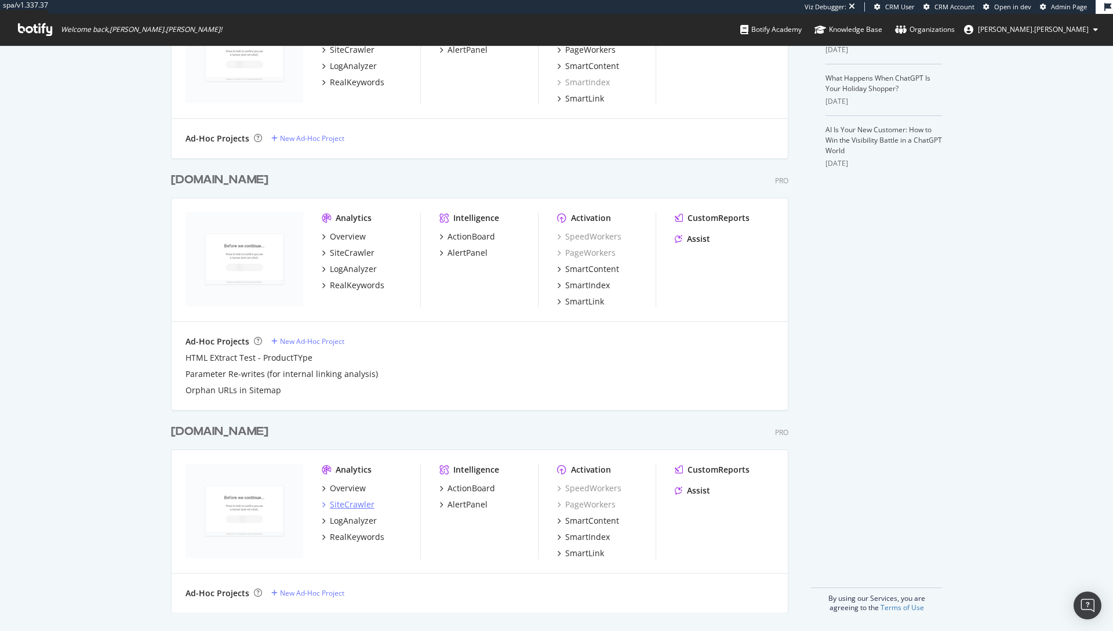
click at [356, 502] on div "SiteCrawler" at bounding box center [352, 504] width 45 height 12
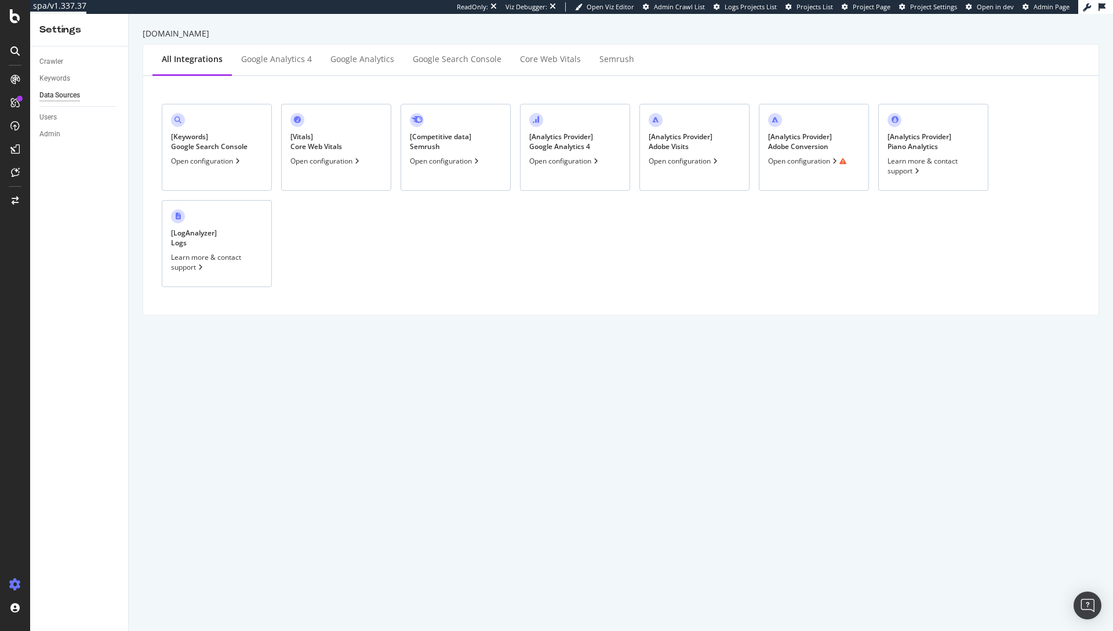
click at [795, 154] on div "[ Analytics Provider ] Adobe Conversion Open configuration" at bounding box center [814, 147] width 110 height 87
